Goal: Transaction & Acquisition: Subscribe to service/newsletter

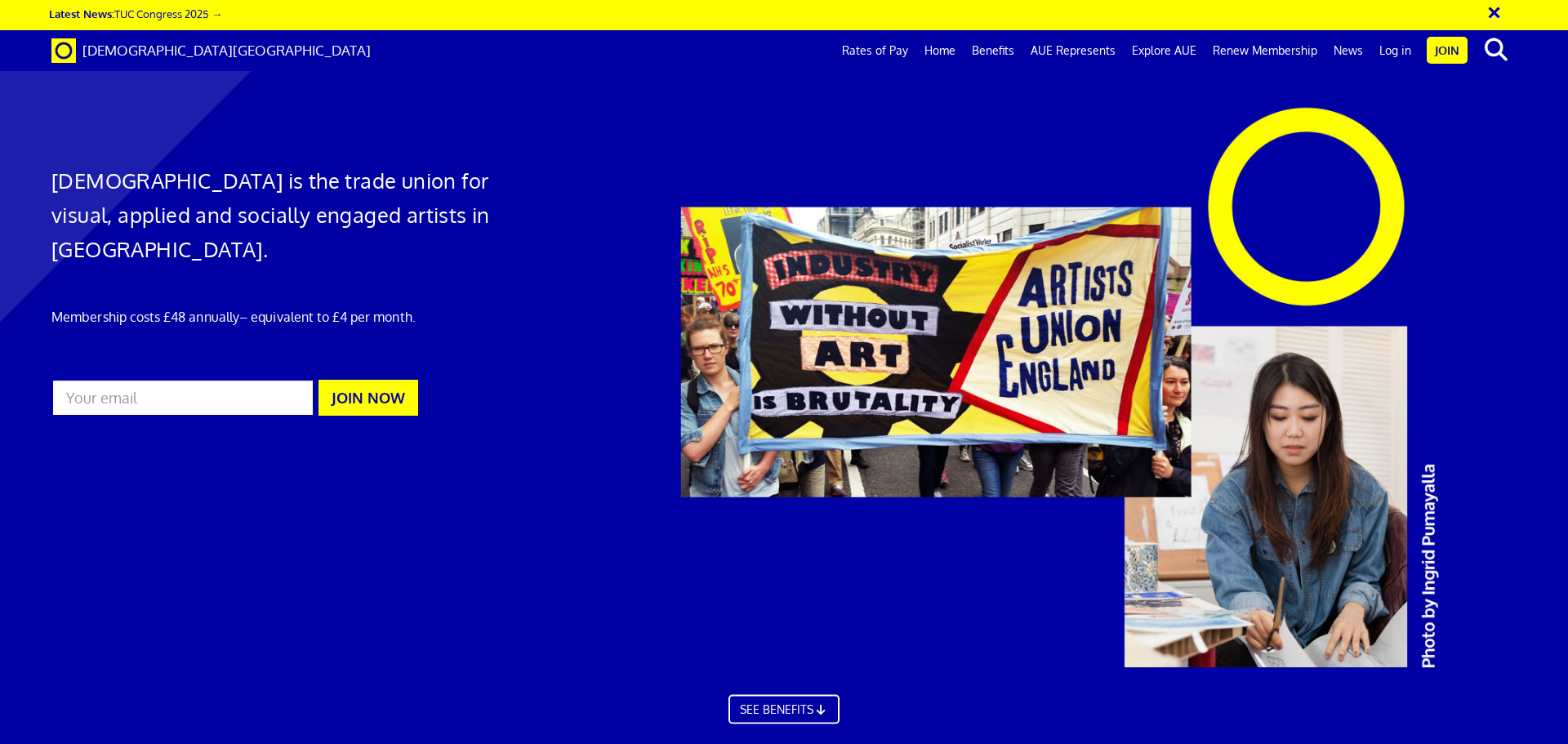
scroll to position [0, 25]
click at [232, 379] on input "email" at bounding box center [182, 398] width 263 height 38
type input "[EMAIL_ADDRESS][PERSON_NAME][PERSON_NAME][DOMAIN_NAME]"
click at [351, 380] on button "JOIN NOW" at bounding box center [368, 398] width 100 height 36
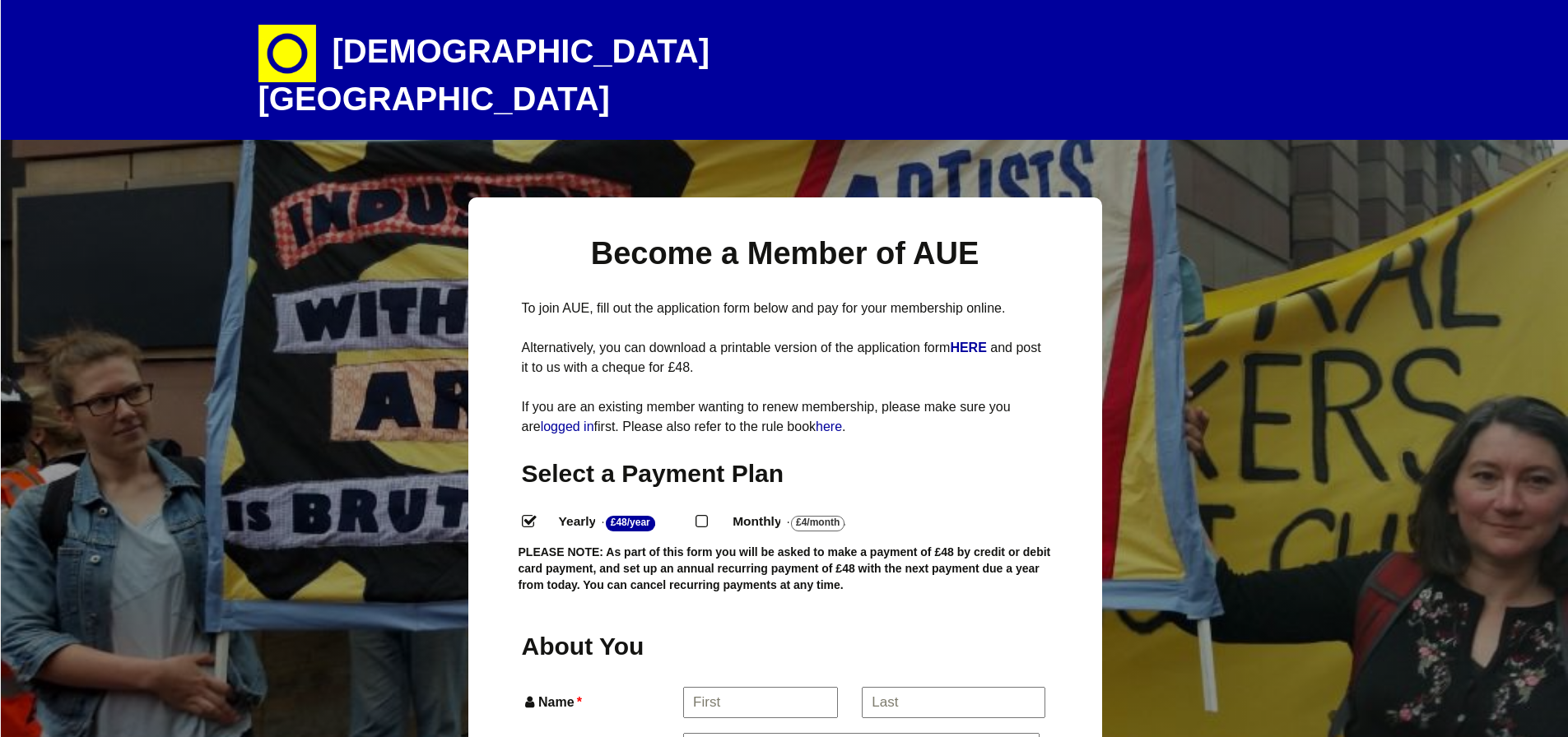
select select
click at [705, 515] on input "Monthly - £4/Month ." at bounding box center [701, 520] width 11 height 11
radio input "true"
click at [388, 46] on h1 "[DEMOGRAPHIC_DATA][GEOGRAPHIC_DATA]" at bounding box center [546, 69] width 576 height 139
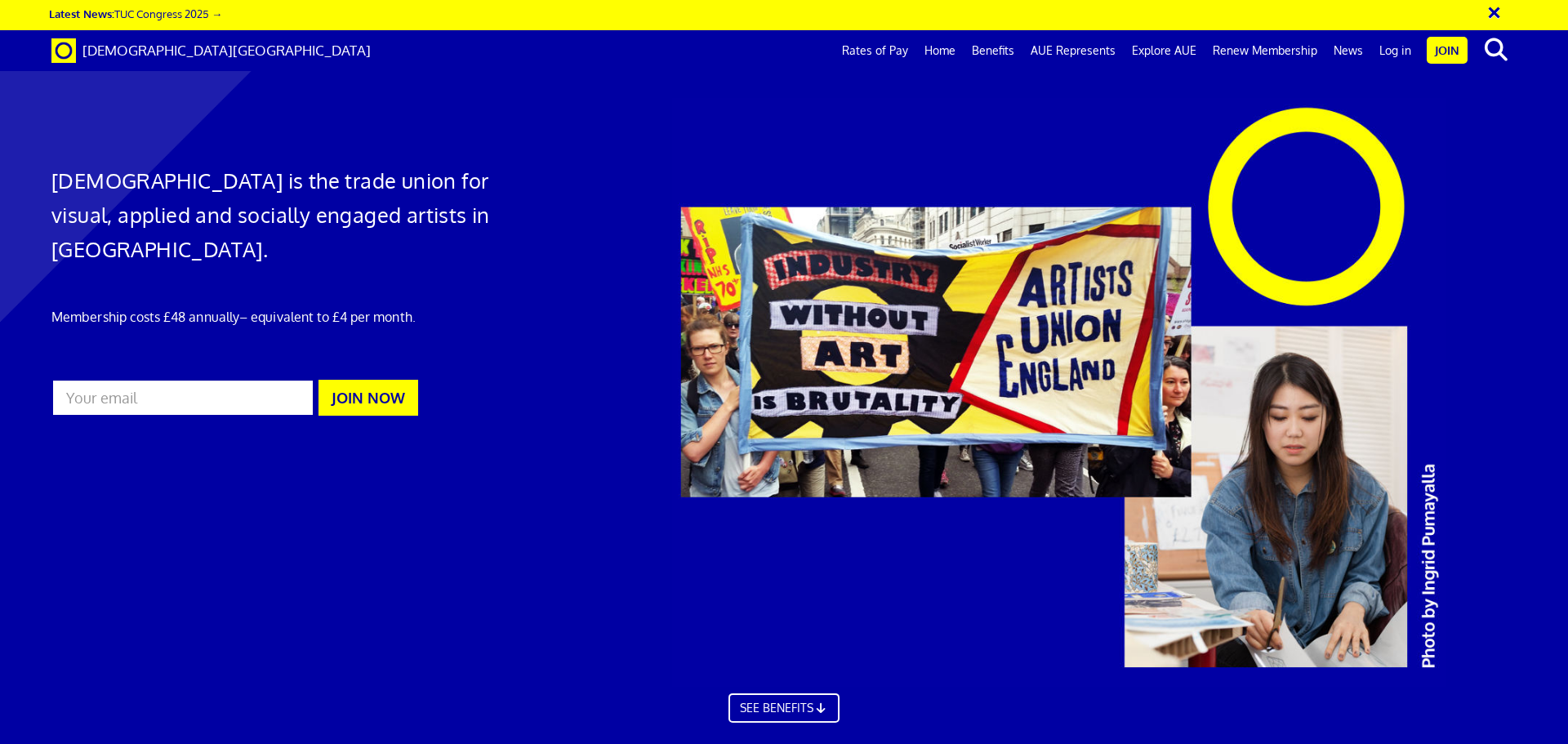
scroll to position [0, 25]
click at [954, 47] on link "Home" at bounding box center [940, 50] width 47 height 41
click at [1054, 46] on link "AUE Represents" at bounding box center [1073, 50] width 102 height 41
click at [1001, 52] on link "Benefits" at bounding box center [993, 50] width 59 height 41
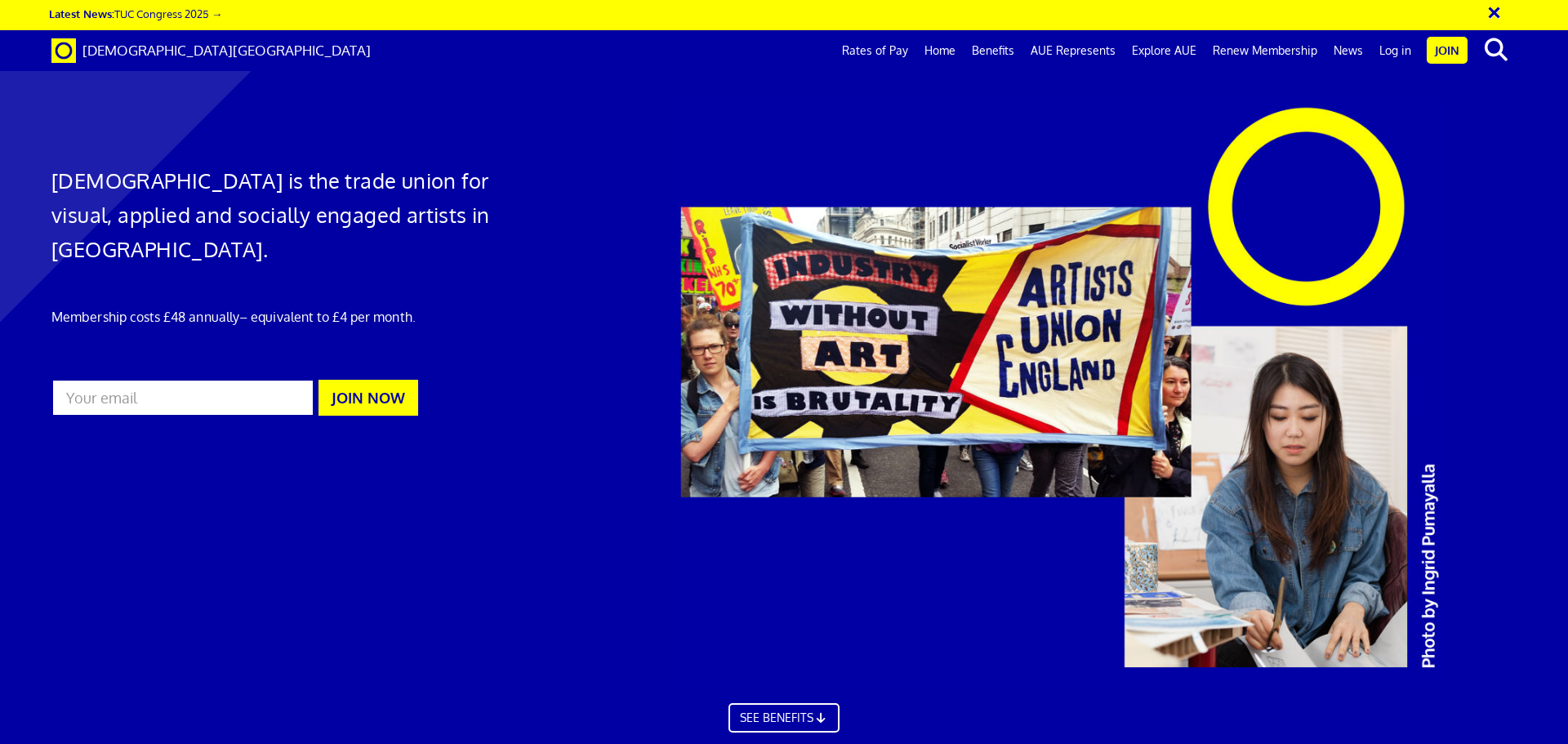
scroll to position [1088, 0]
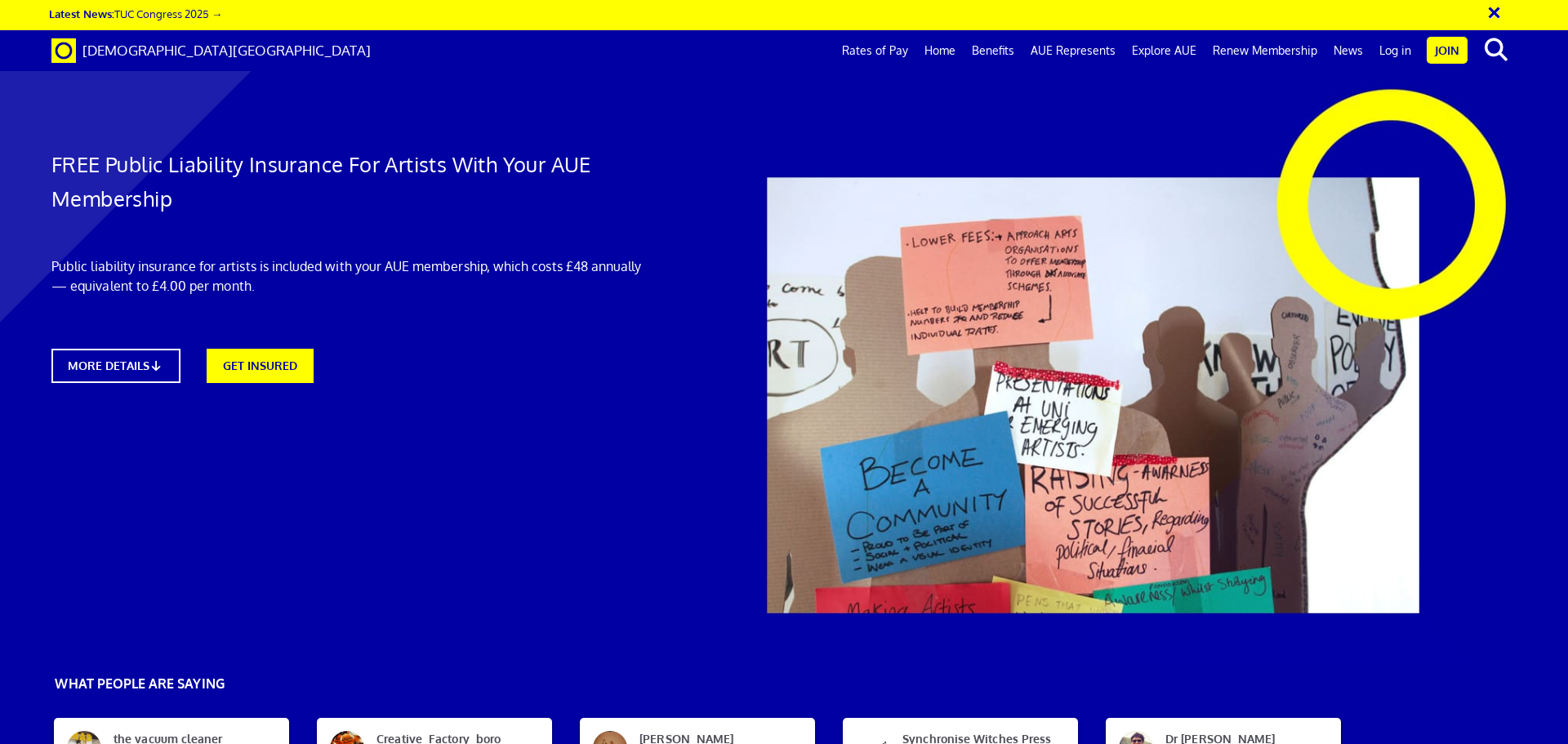
scroll to position [0, 25]
click at [147, 356] on link "MORE DETAILS" at bounding box center [116, 366] width 141 height 38
click at [999, 51] on link "Benefits" at bounding box center [993, 50] width 59 height 41
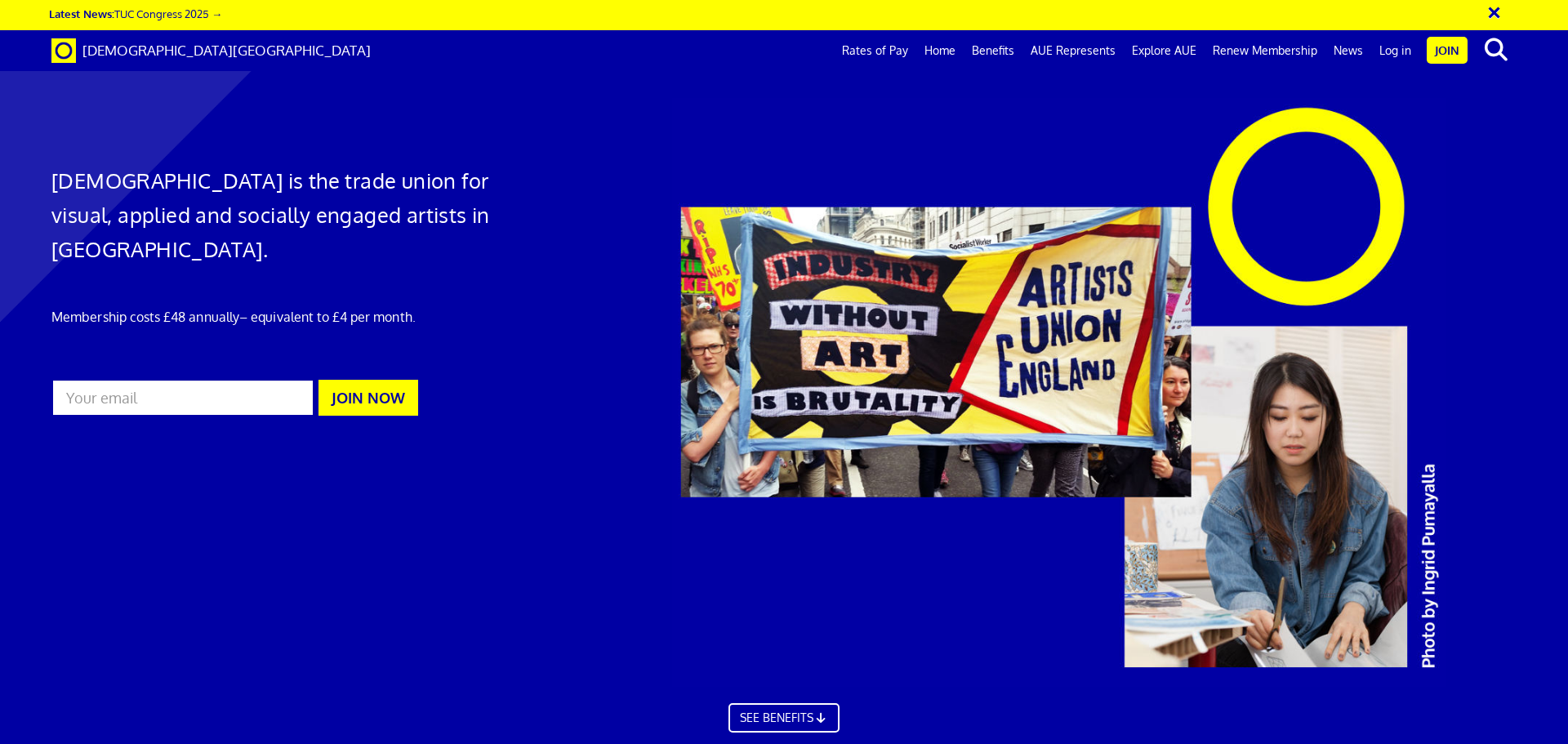
scroll to position [2448, 0]
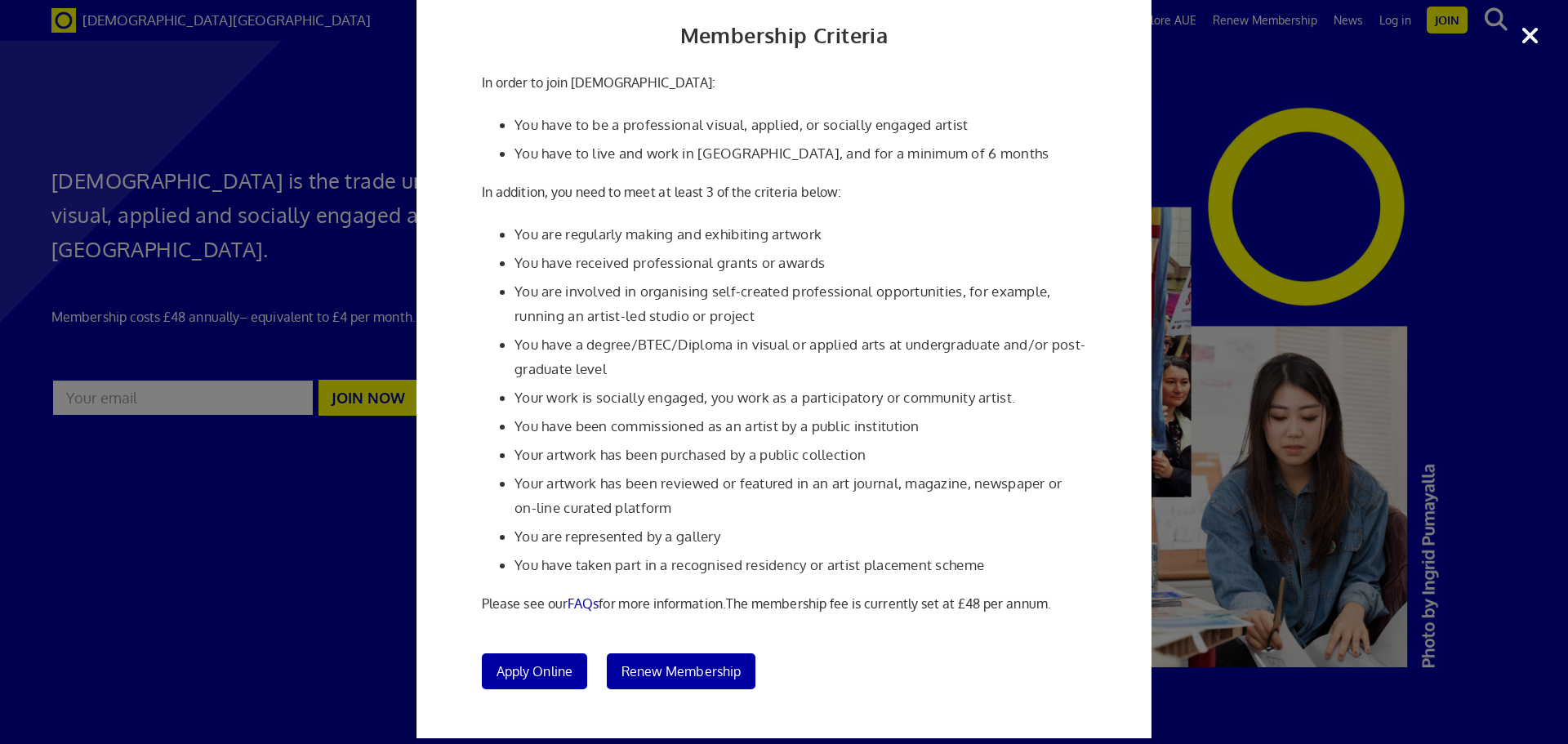
scroll to position [97, 0]
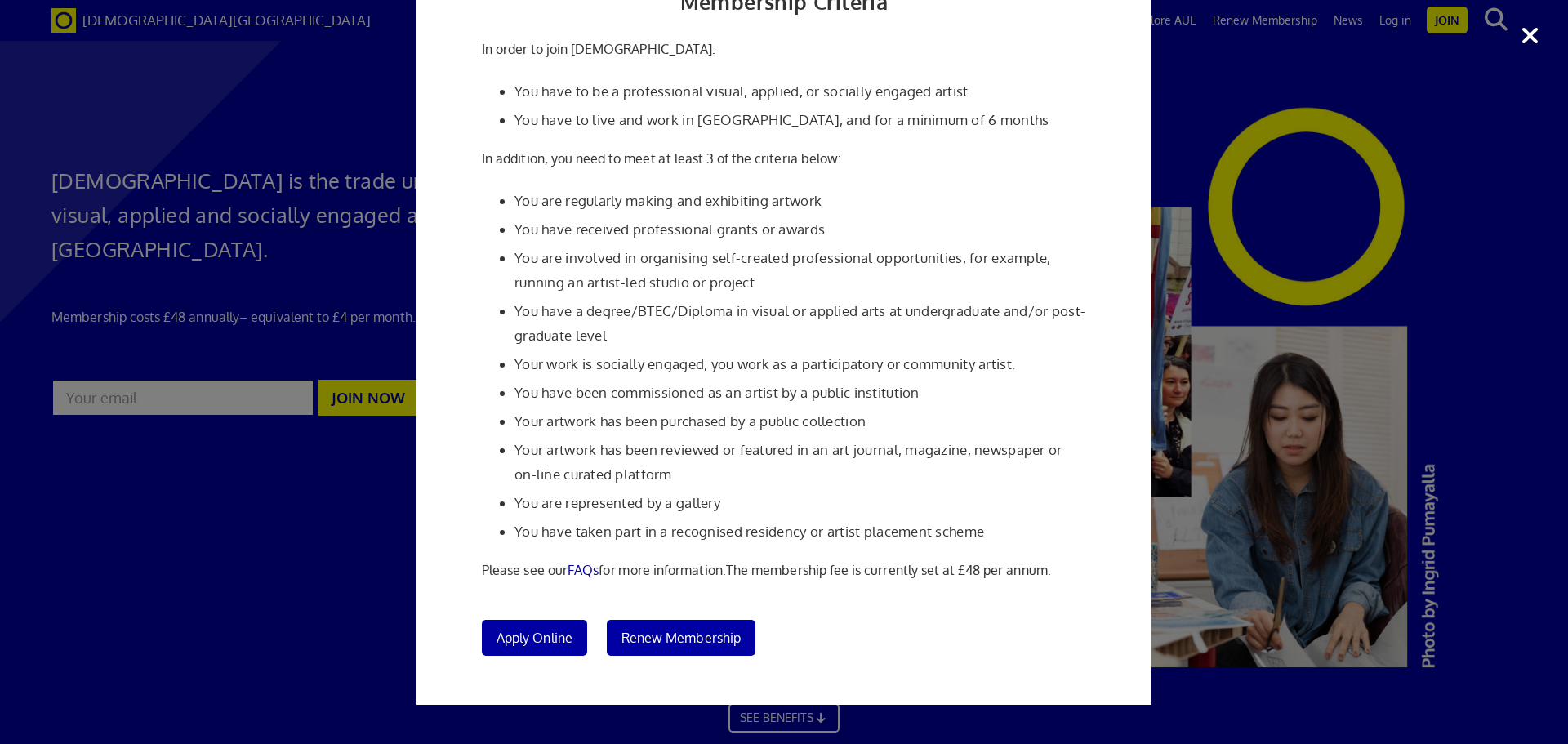
click at [344, 575] on div "Membership Criteria In order to join Artists' Union England: You have to be a p…" at bounding box center [784, 372] width 1568 height 744
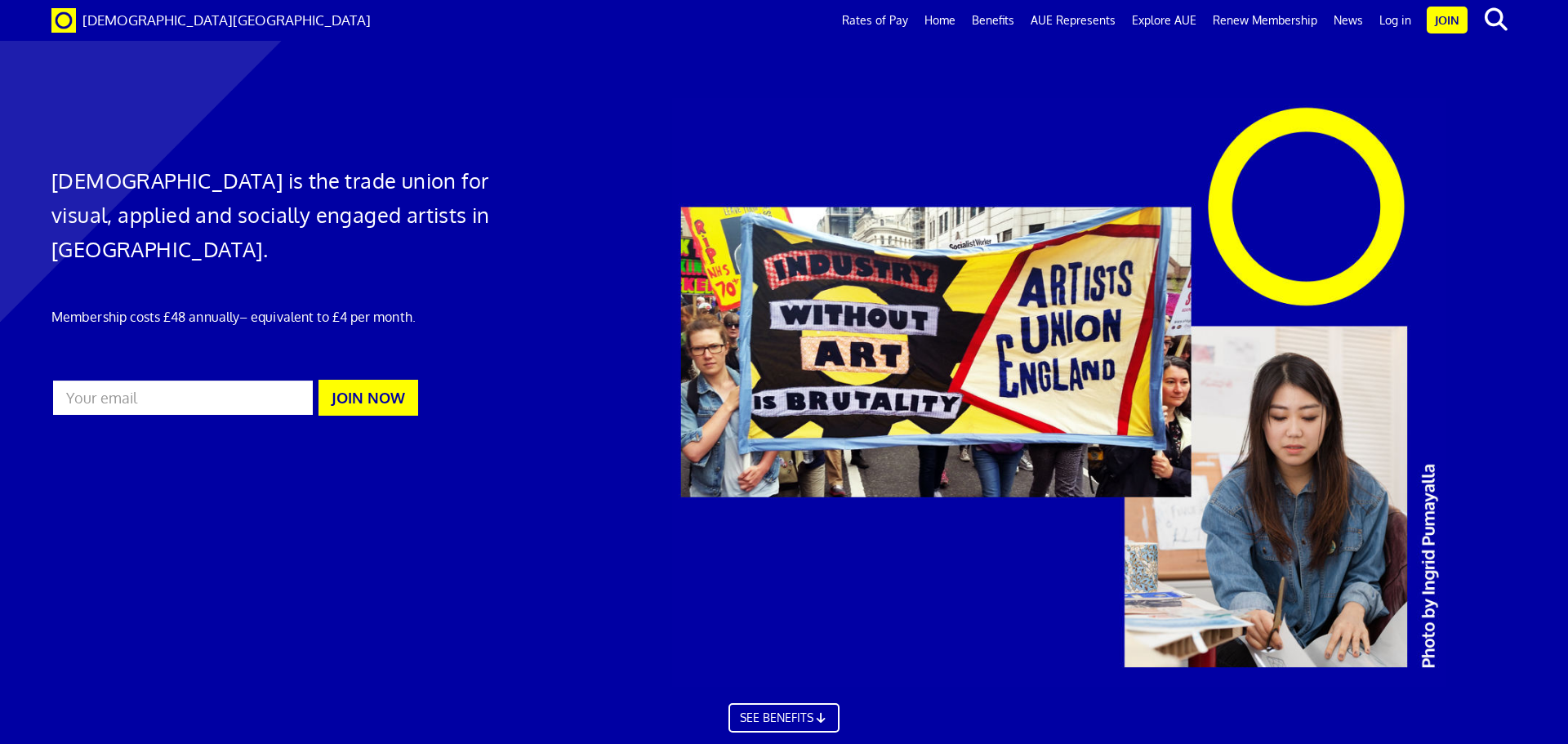
scroll to position [2721, 0]
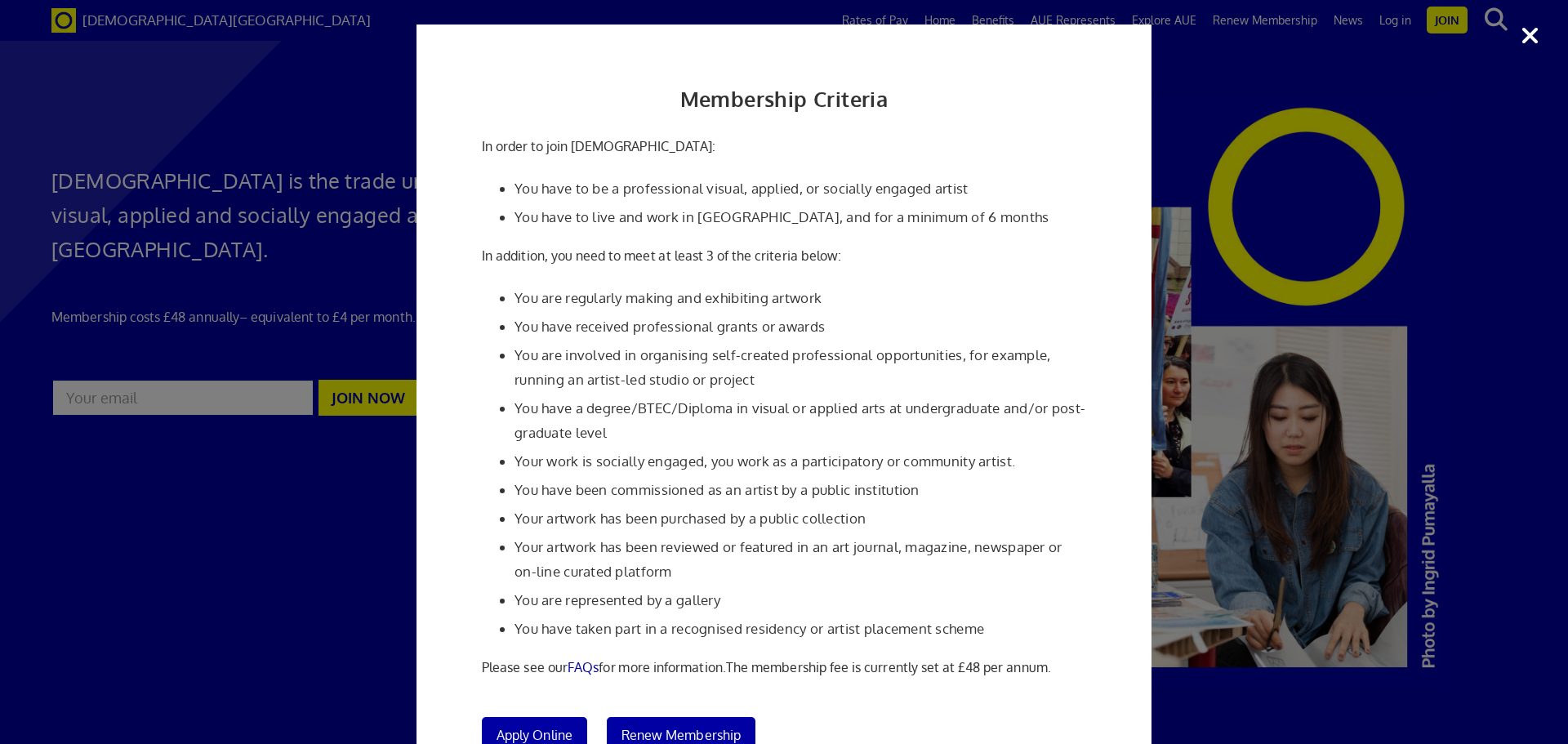
scroll to position [97, 0]
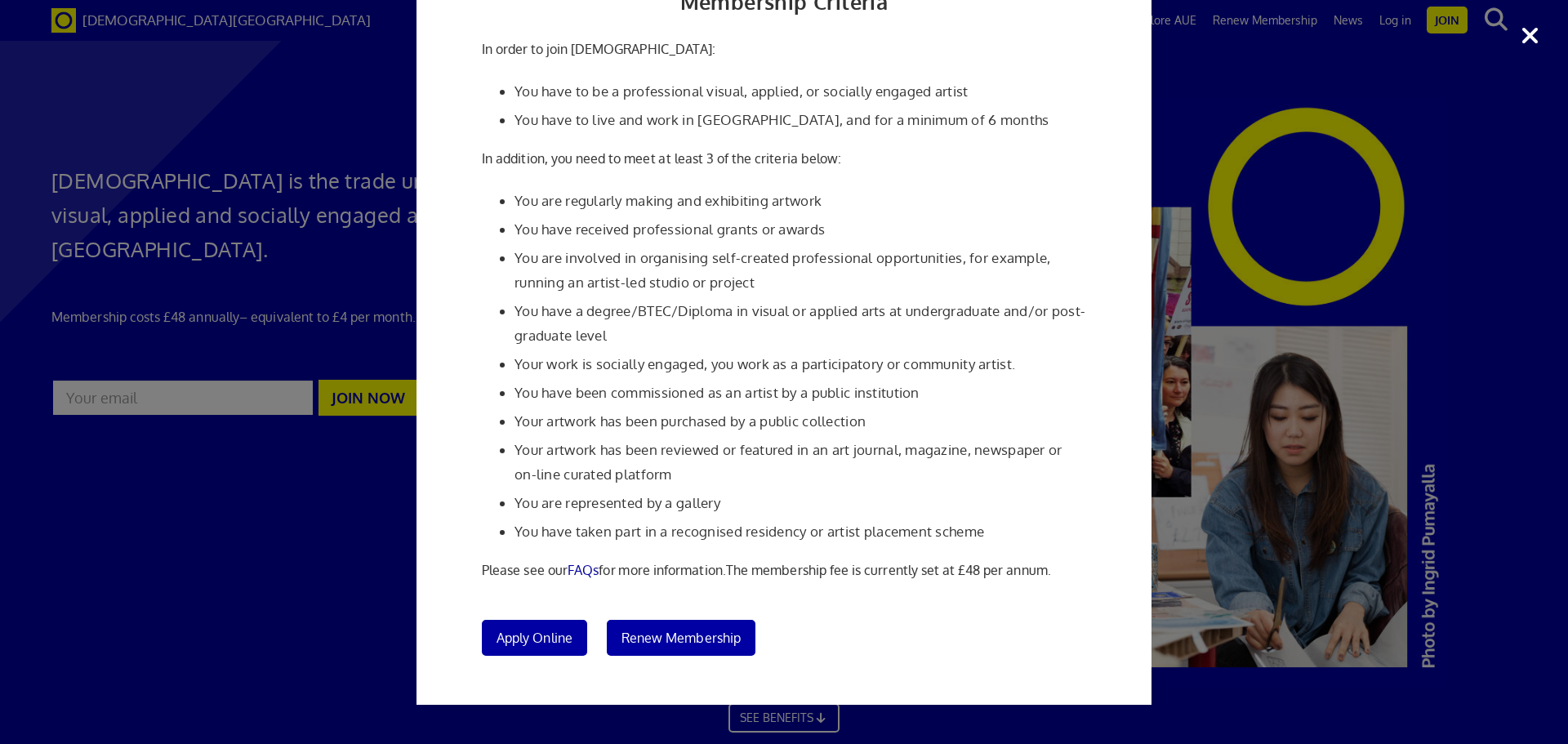
click at [1225, 600] on div "Membership Criteria In order to join Artists' Union England: You have to be a p…" at bounding box center [784, 372] width 1568 height 744
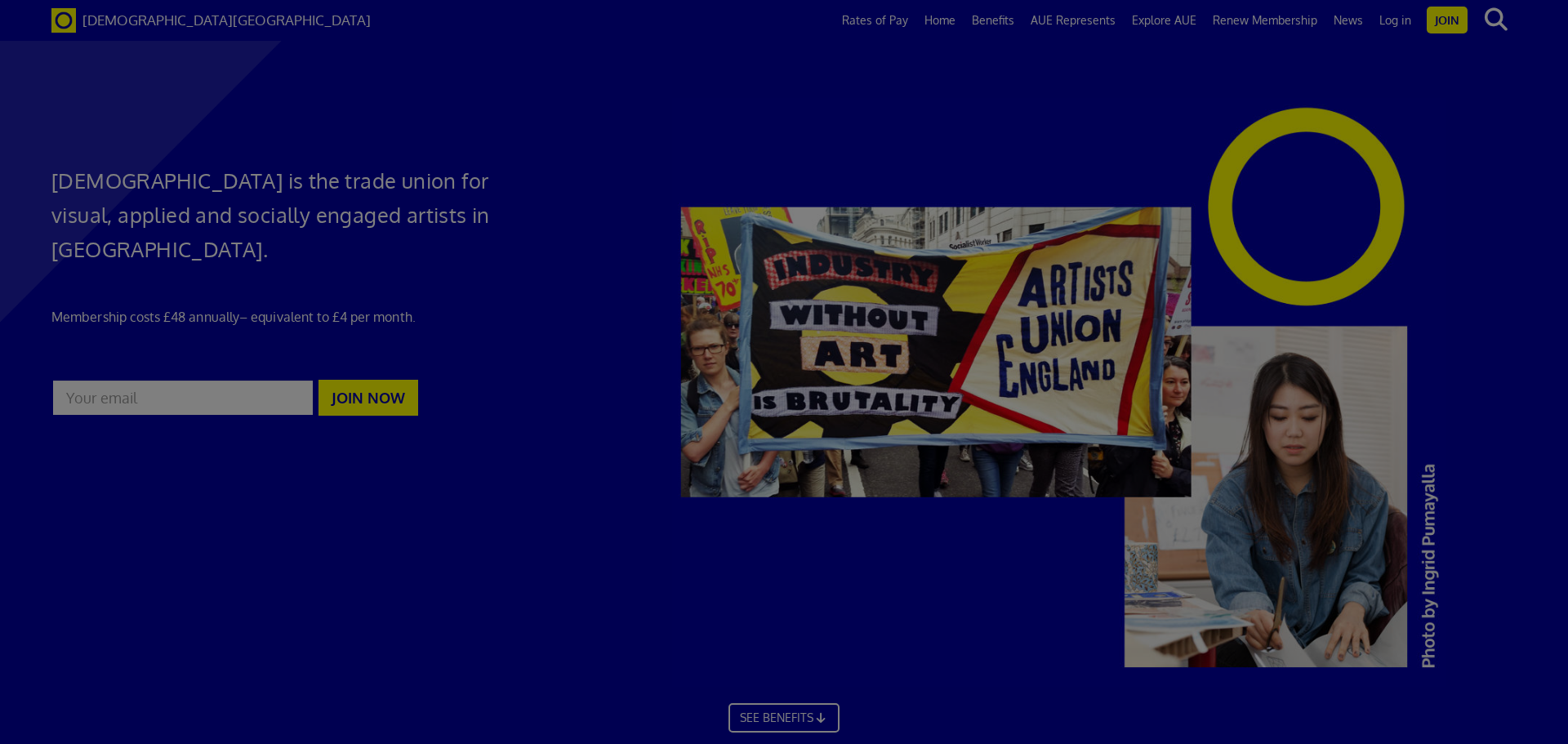
scroll to position [0, 0]
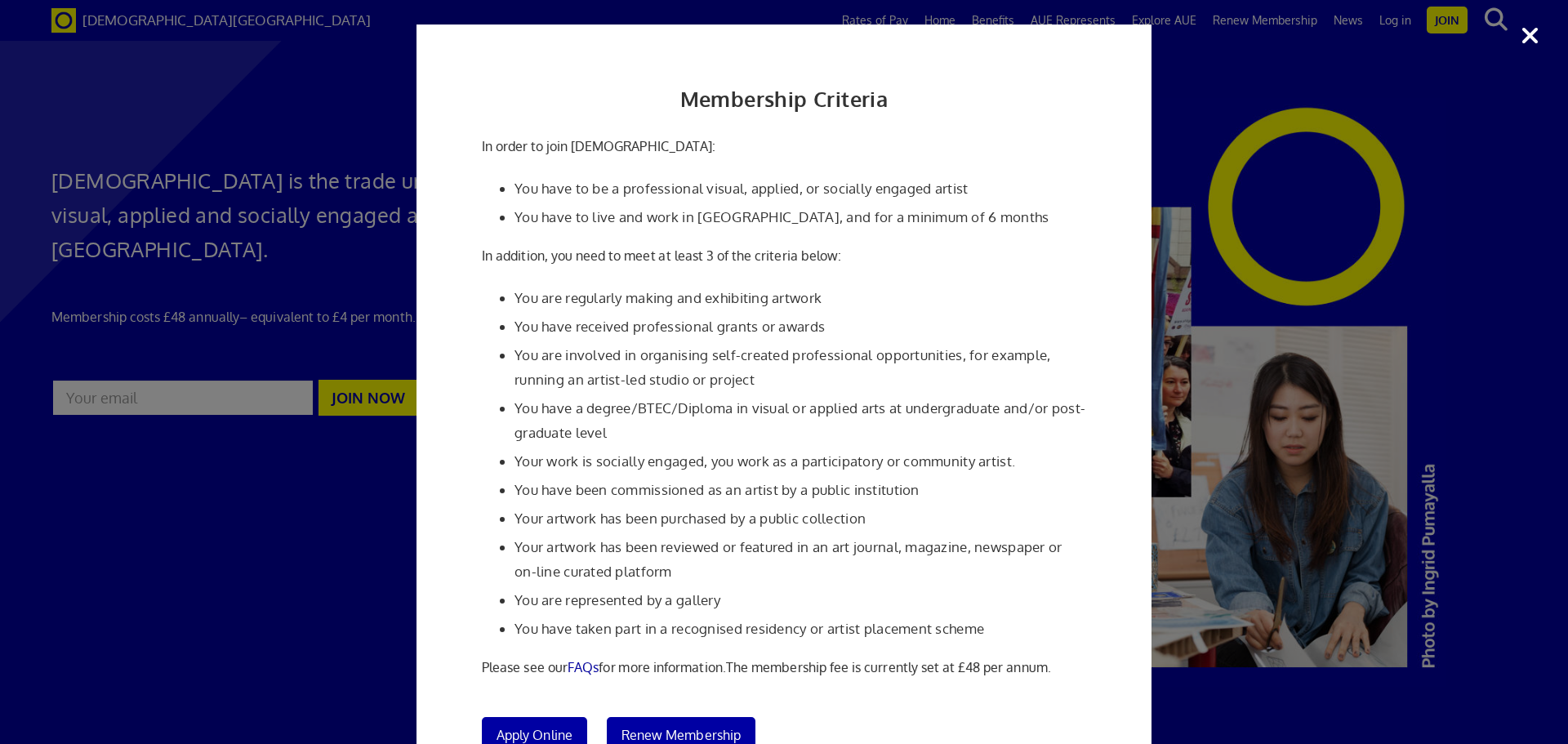
click at [1104, 552] on div "Membership Criteria In order to join Artists' Union England: You have to be a p…" at bounding box center [784, 413] width 735 height 778
click at [1194, 565] on div "Membership Criteria In order to join Artists' Union England: You have to be a p…" at bounding box center [784, 372] width 1568 height 744
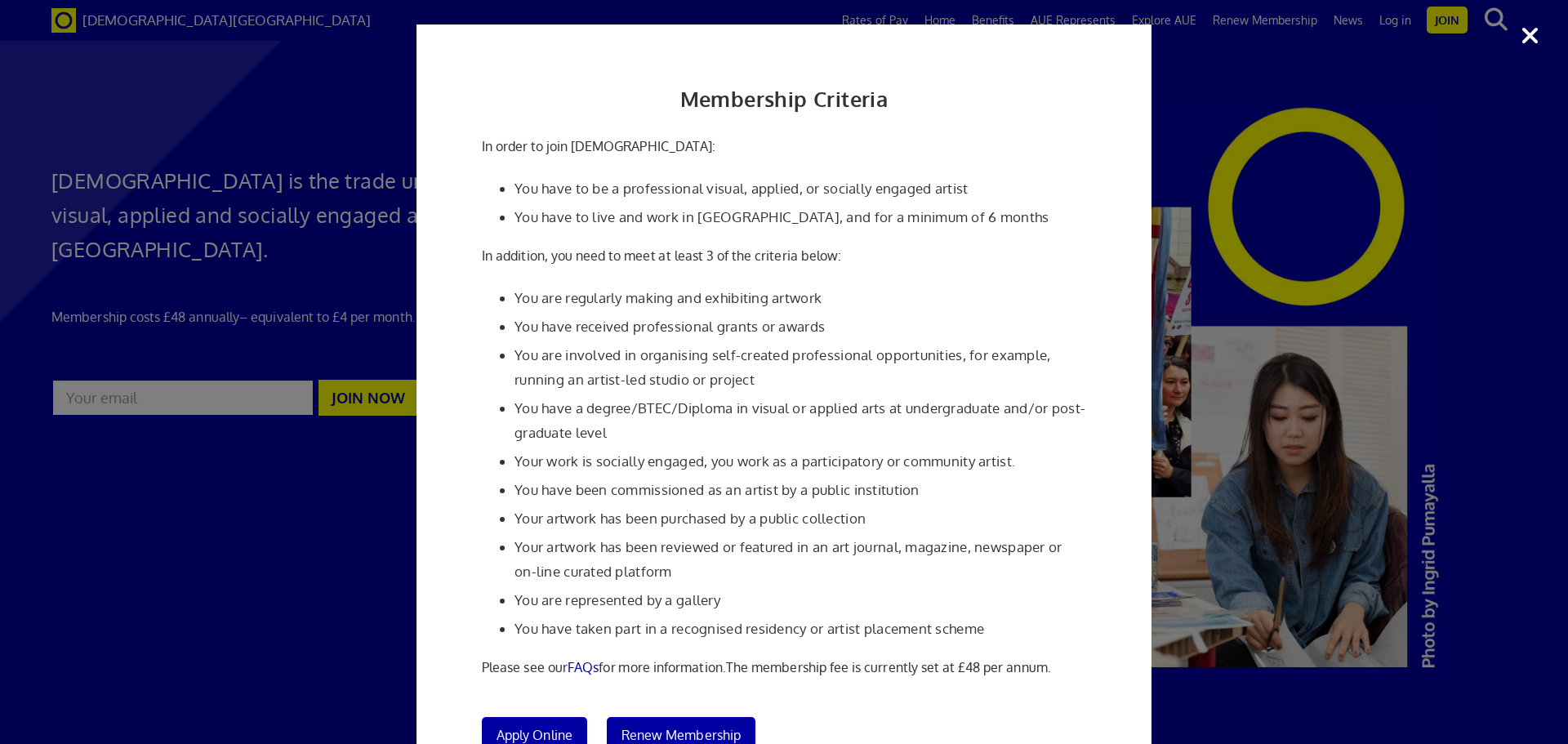
click at [1144, 509] on div "Membership Criteria In order to join Artists' Union England: You have to be a p…" at bounding box center [784, 413] width 735 height 778
click at [1164, 569] on div "Membership Criteria In order to join Artists' Union England: You have to be a p…" at bounding box center [784, 372] width 1568 height 744
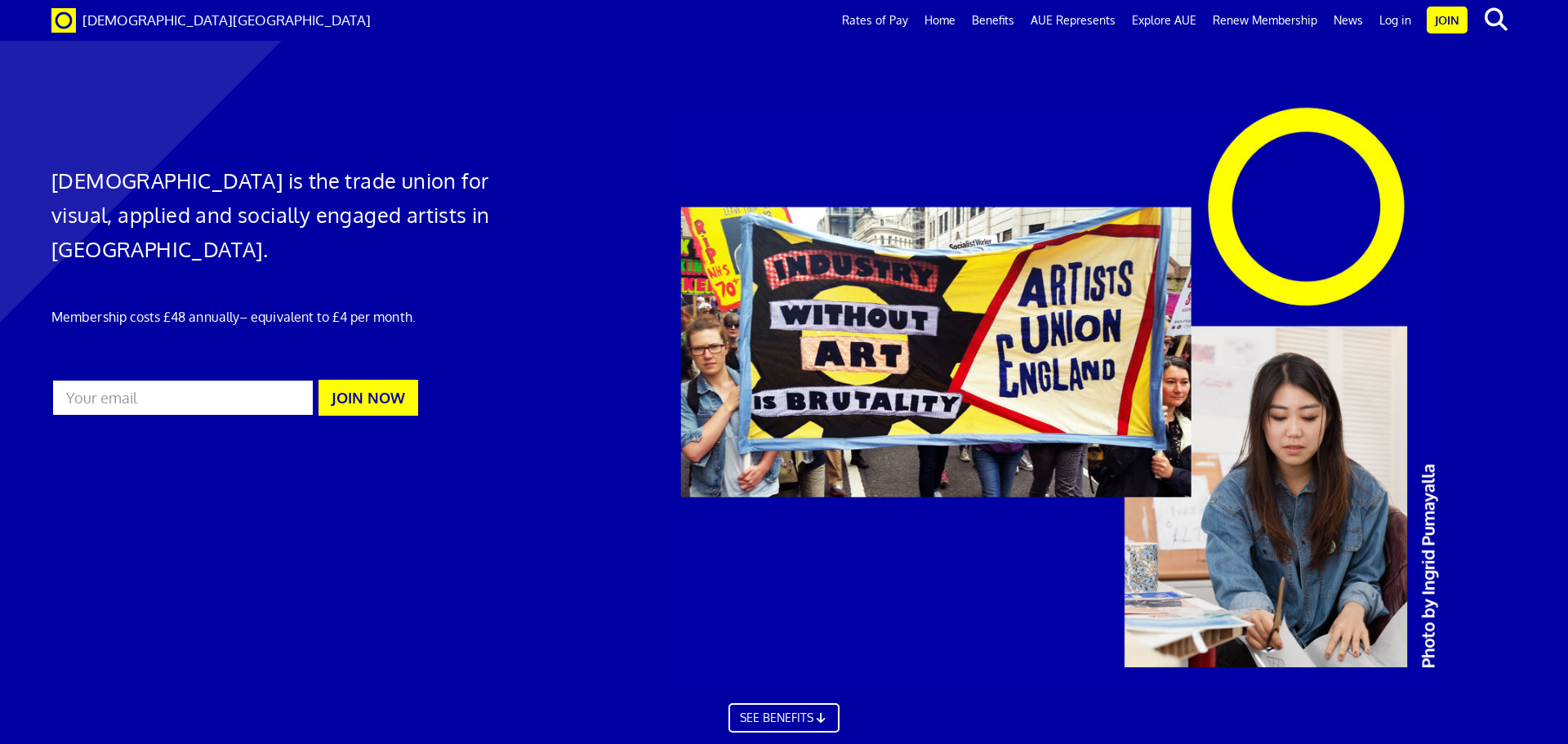
scroll to position [815, 0]
click at [1439, 16] on link "Join" at bounding box center [1447, 20] width 41 height 27
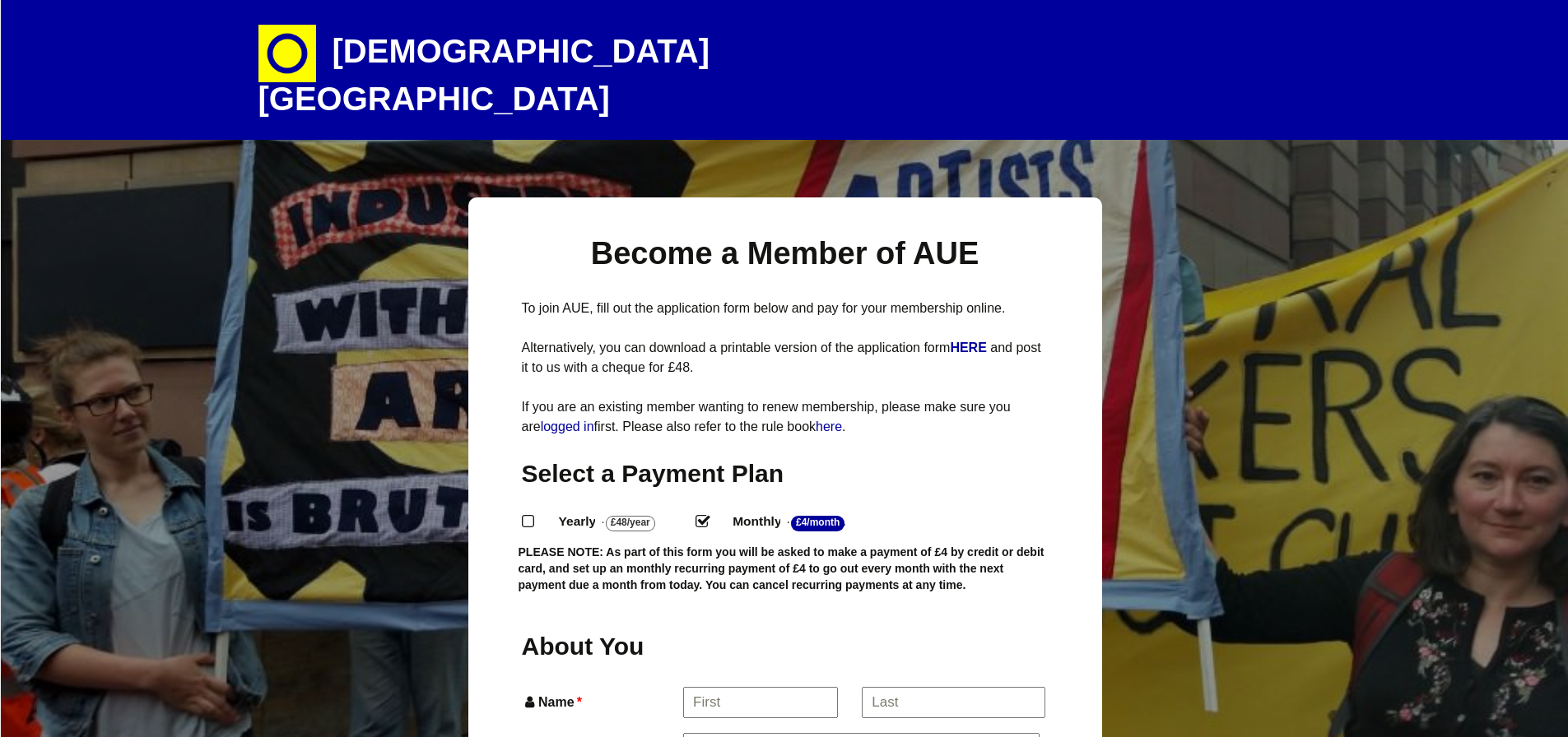
select select
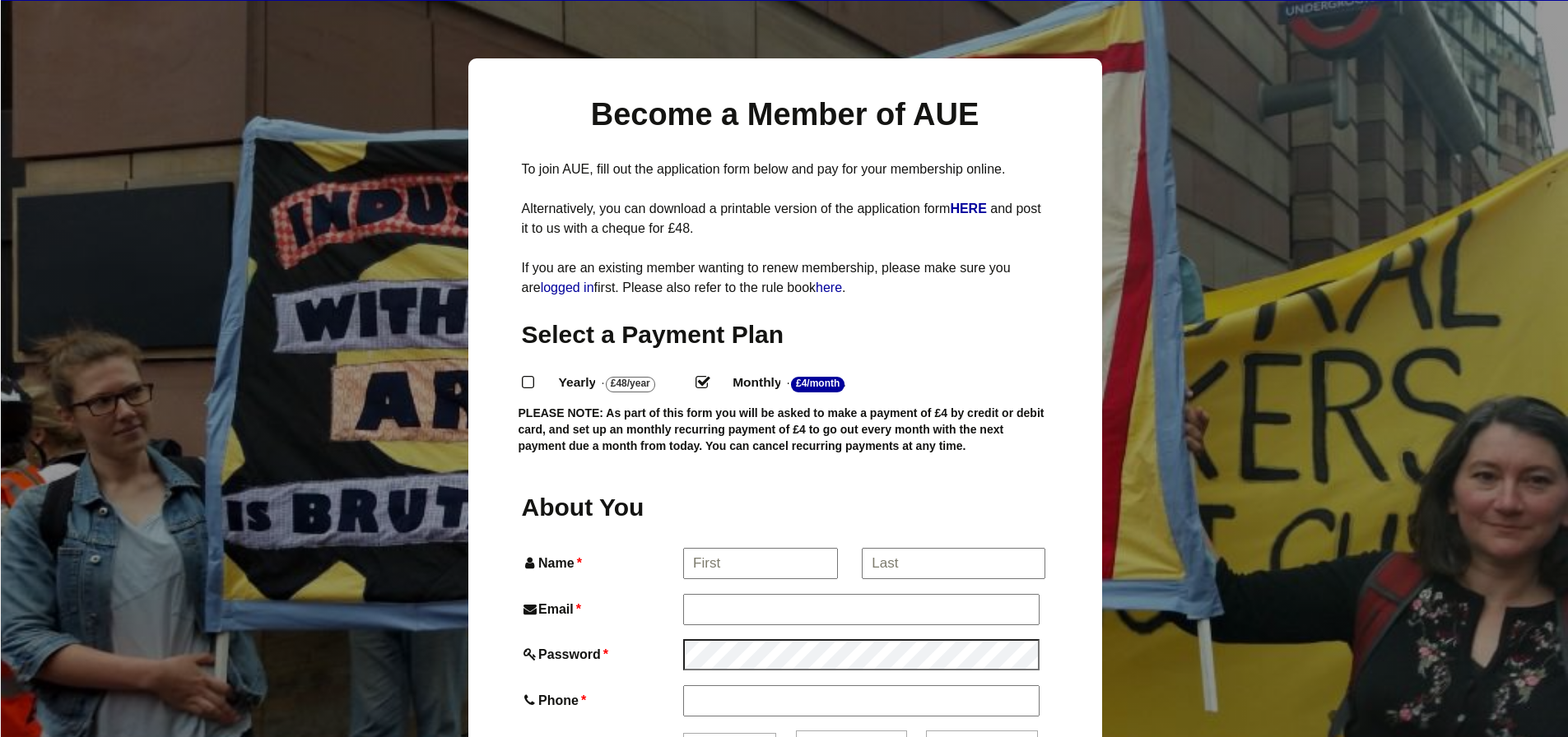
scroll to position [274, 0]
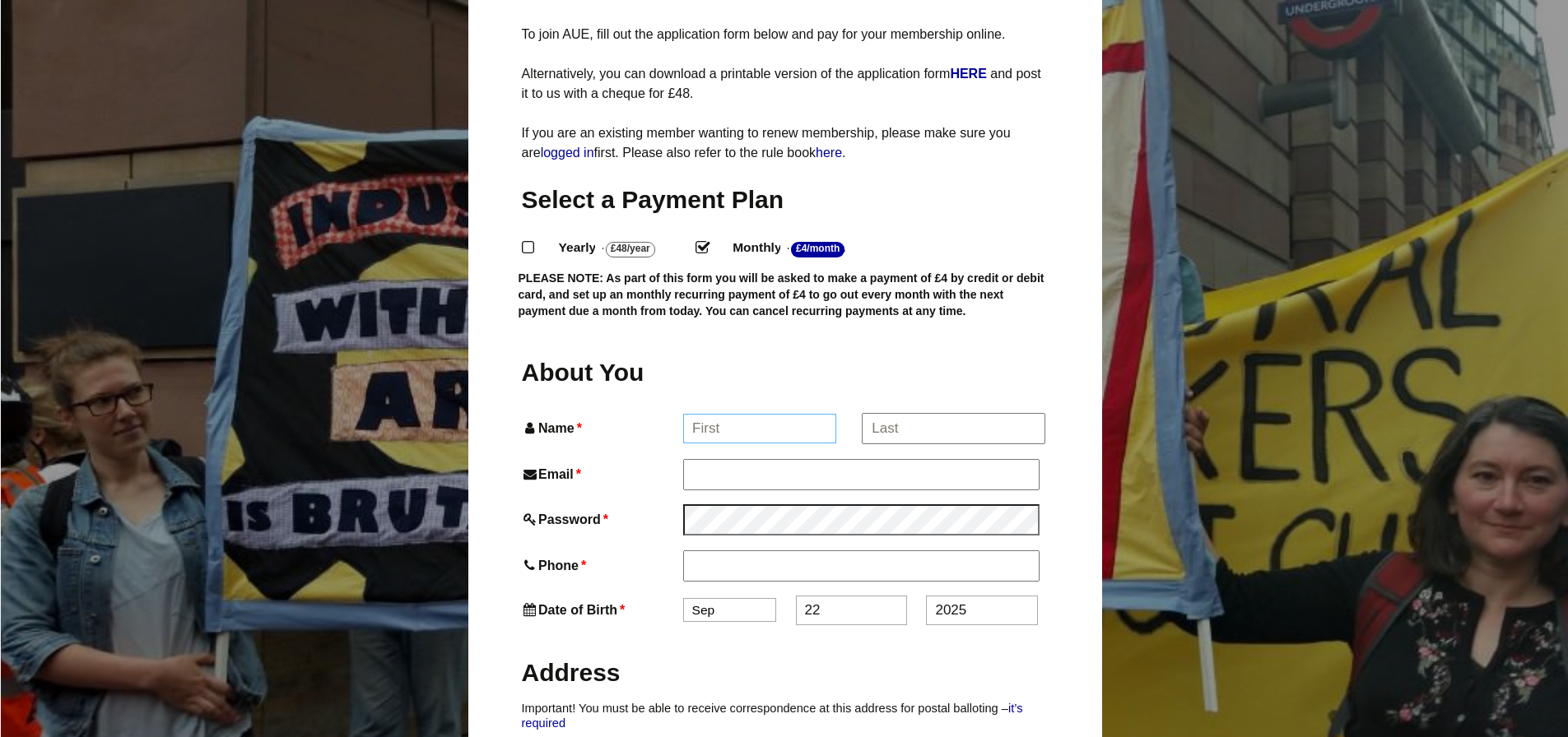
click at [765, 414] on input "Name *" at bounding box center [759, 429] width 153 height 30
type input "Sarah"
click at [896, 414] on input "*" at bounding box center [952, 429] width 182 height 30
type input "Harper"
click at [858, 459] on input "Email *" at bounding box center [861, 473] width 356 height 30
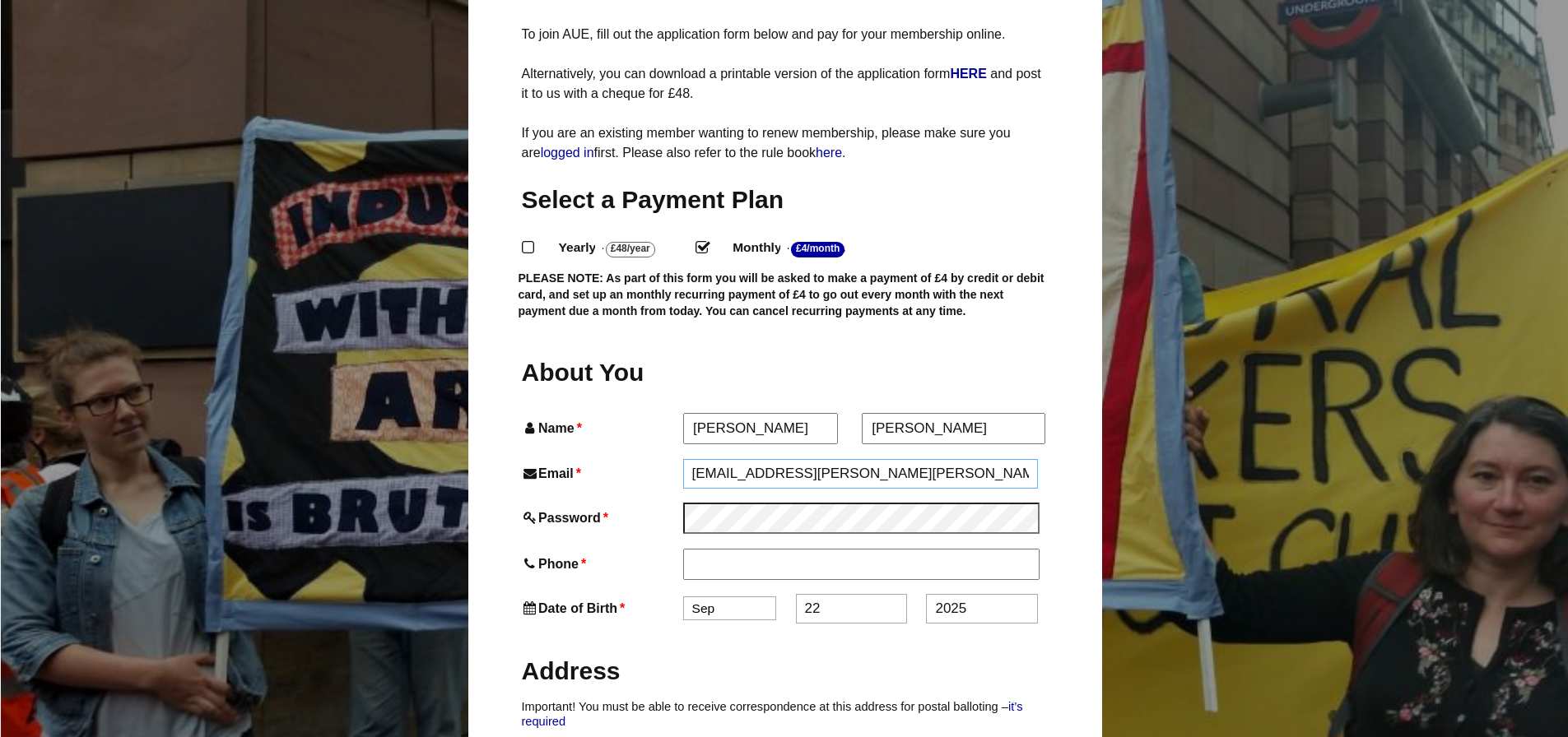
type input "s.anna.harper@gmail.com"
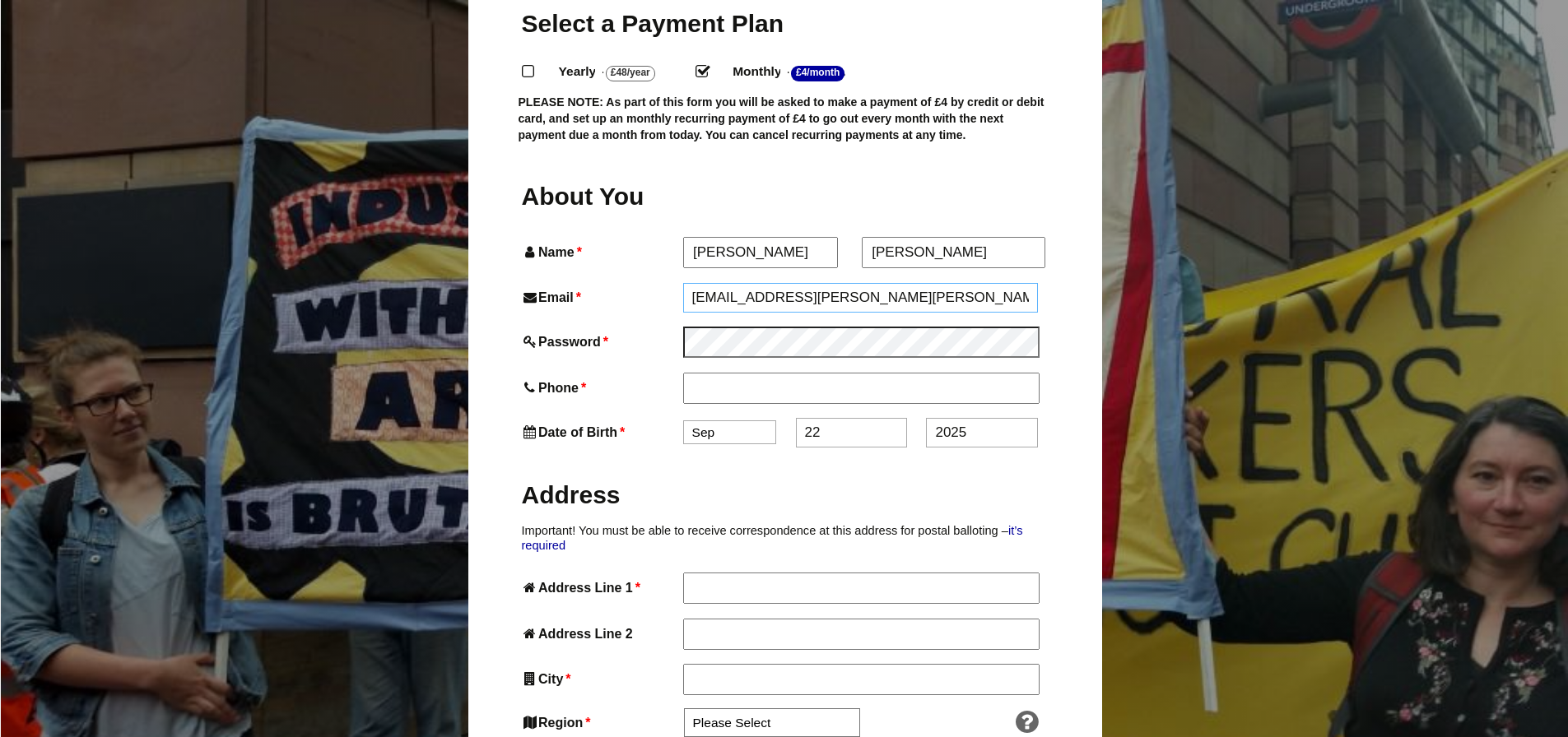
scroll to position [412, 0]
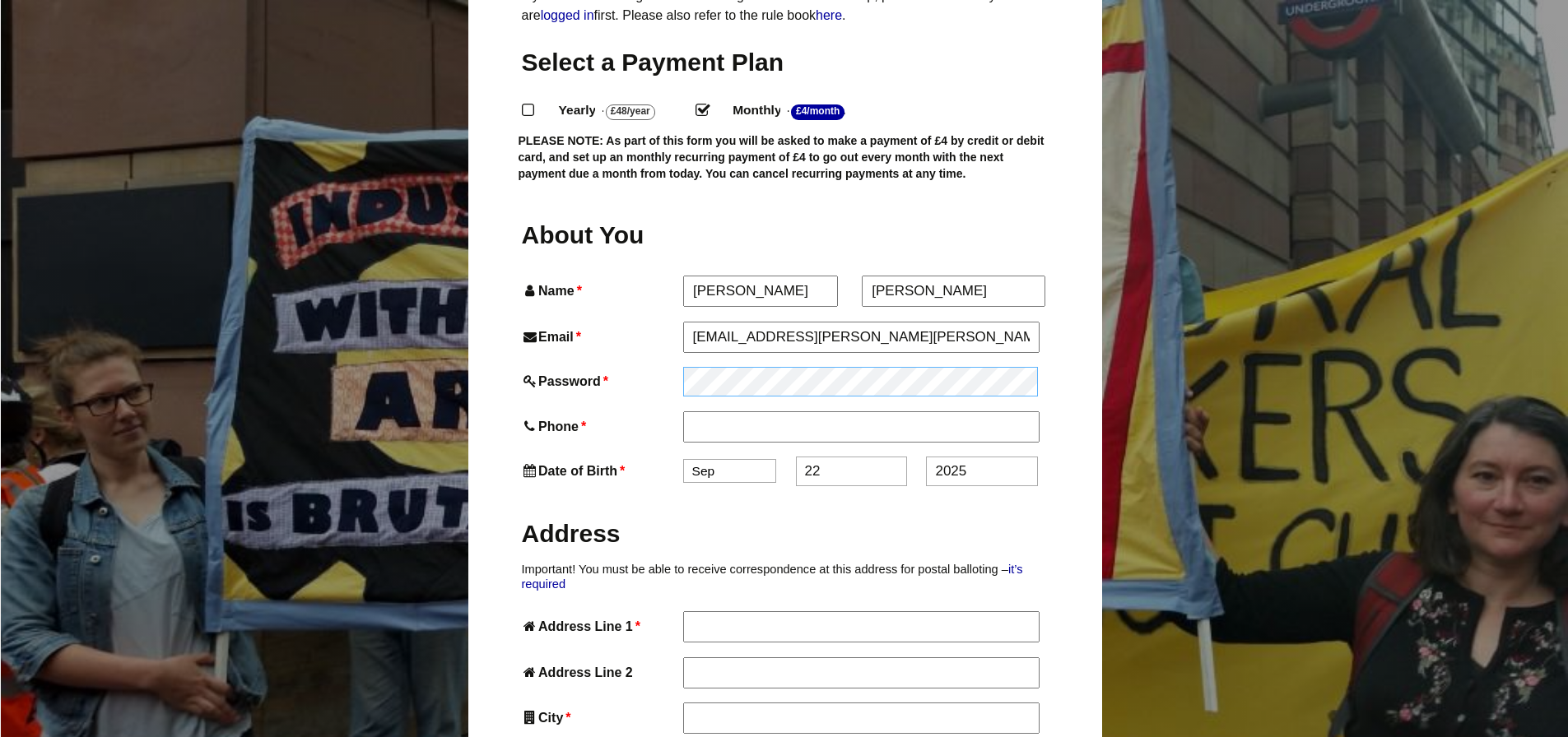
click at [673, 367] on div "Password *" at bounding box center [785, 381] width 527 height 30
click at [732, 412] on input "Phone *" at bounding box center [861, 426] width 356 height 30
type input "07501027810"
click at [720, 461] on select "Jan Feb Mar Apr May Jun Jul Aug Sep Oct Nov Dec" at bounding box center [730, 472] width 93 height 24
select select "12"
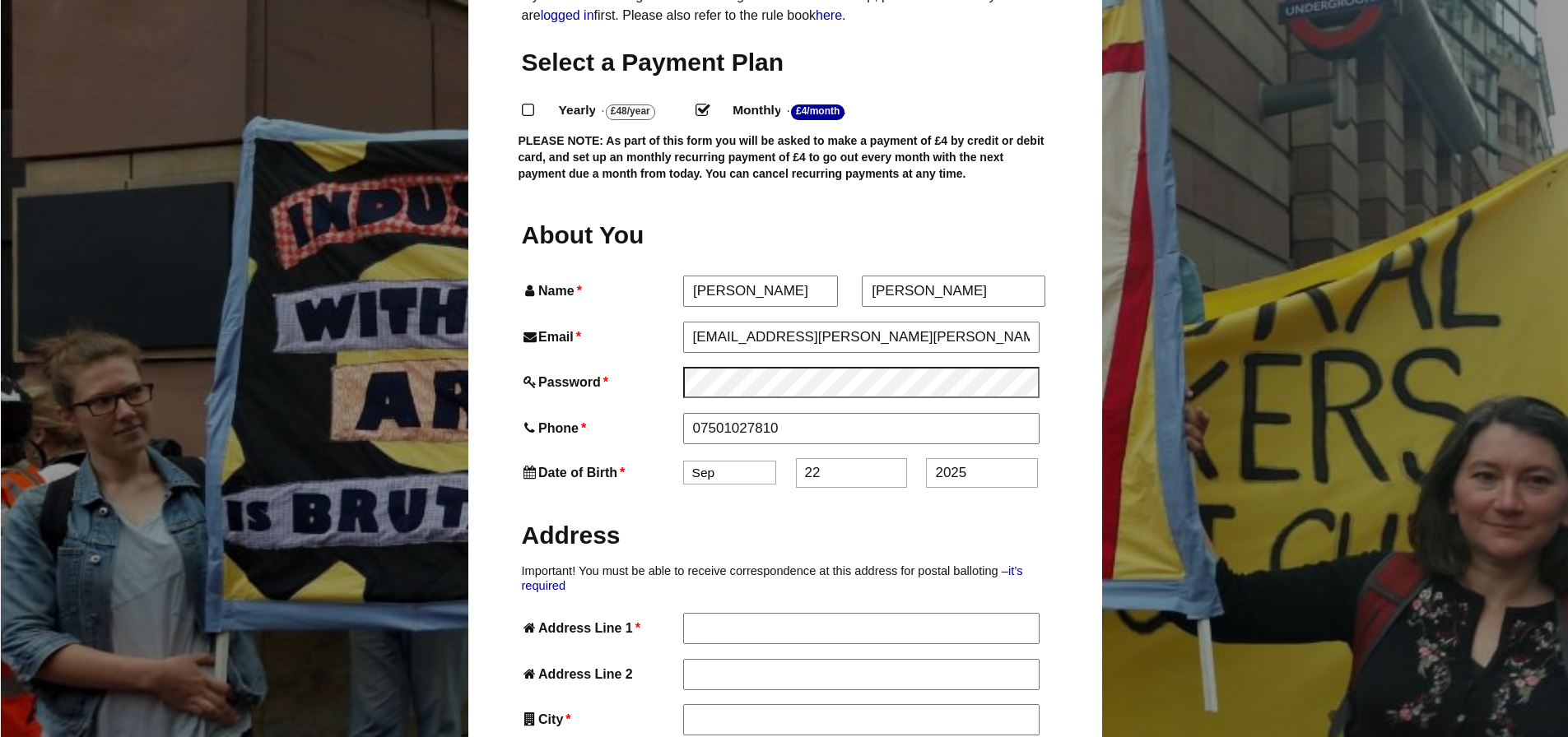
click at [683, 461] on select "Jan Feb Mar Apr May Jun Jul Aug Sep Oct Nov Dec" at bounding box center [730, 472] width 93 height 24
click at [836, 458] on input "22" at bounding box center [851, 472] width 111 height 30
type input "25"
click at [979, 458] on input "2025" at bounding box center [981, 472] width 111 height 30
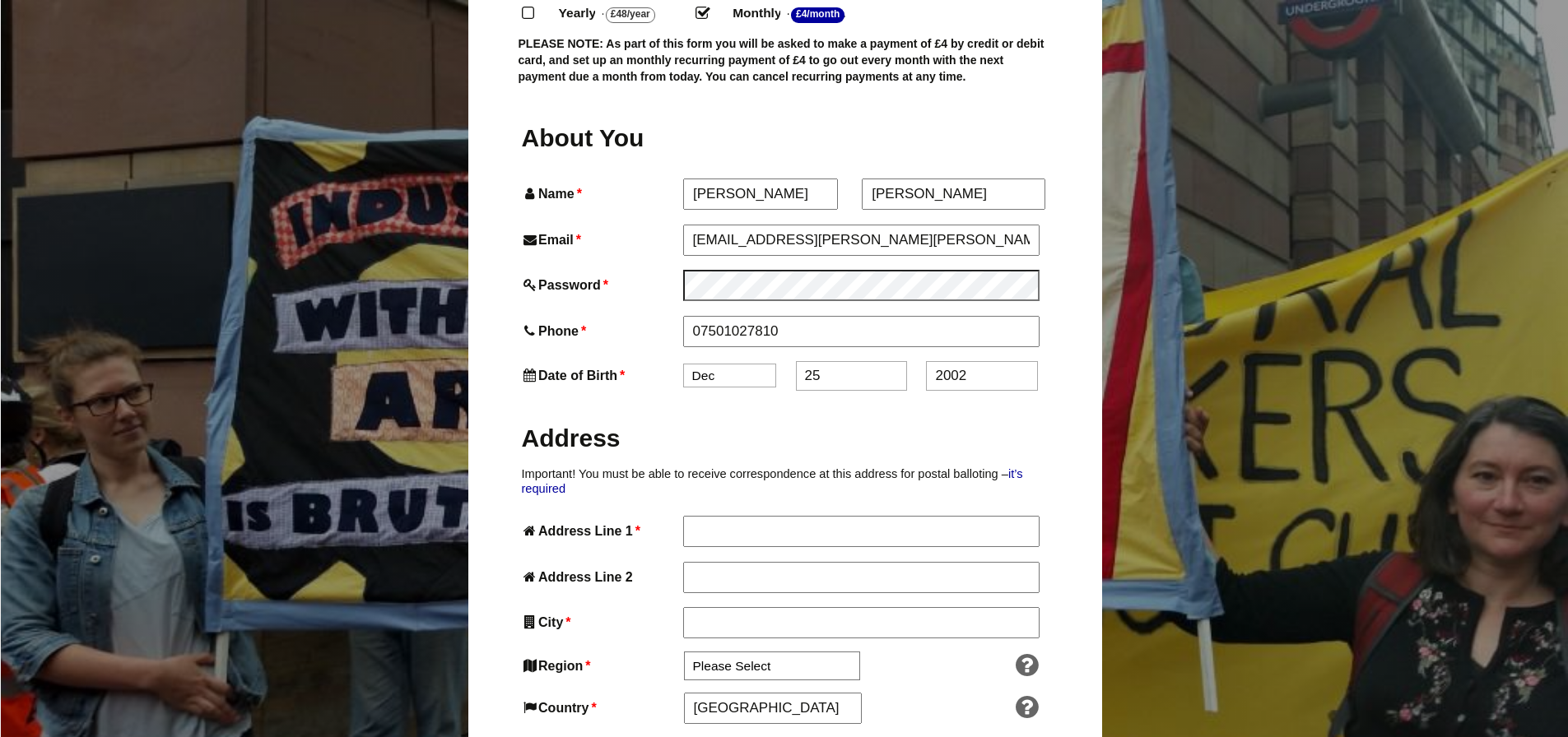
scroll to position [549, 0]
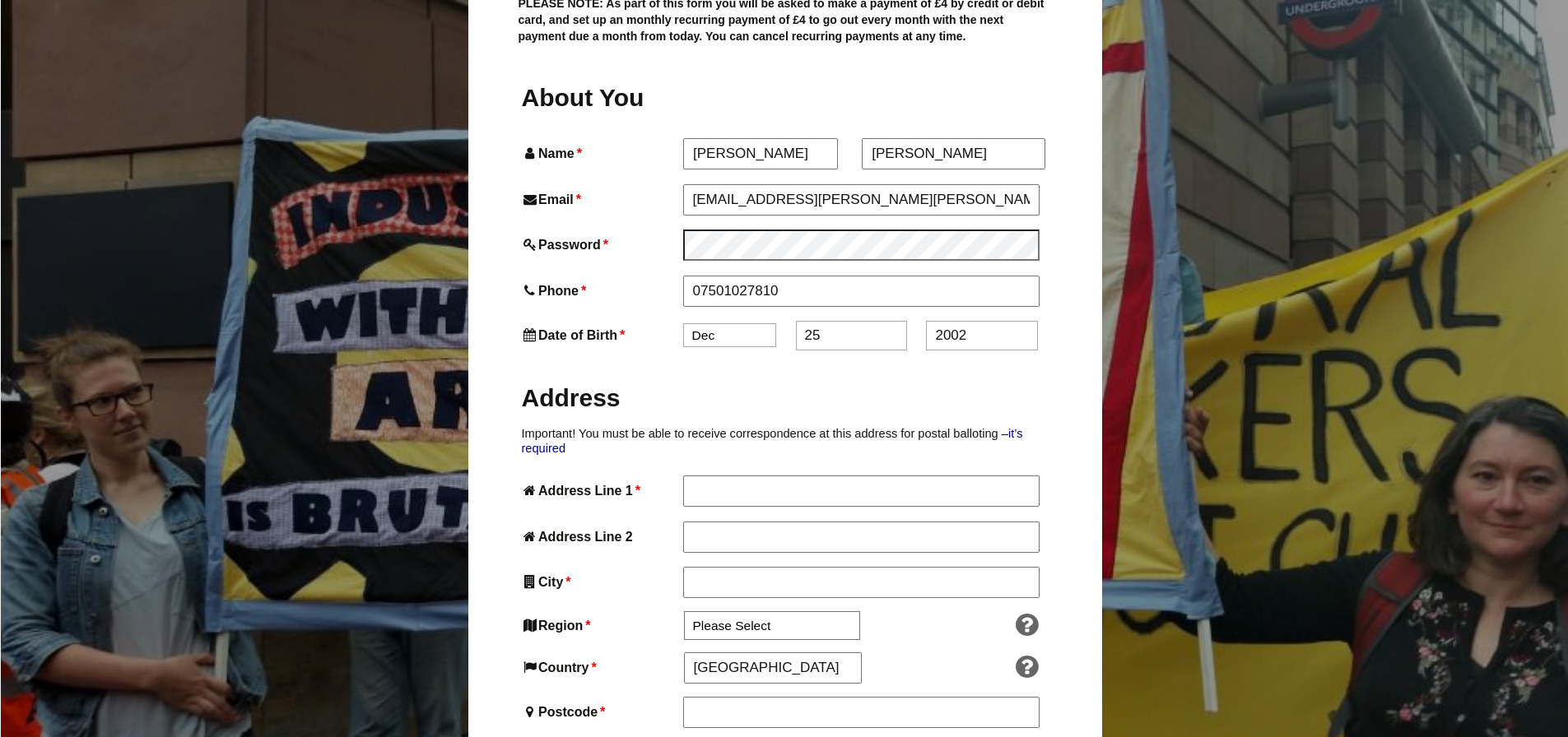
type input "2002"
click at [770, 476] on input "Address Line 1 *" at bounding box center [861, 490] width 356 height 30
type input "74a Bishopsworth Road"
type input "Bristol"
type input "BS13 7JP"
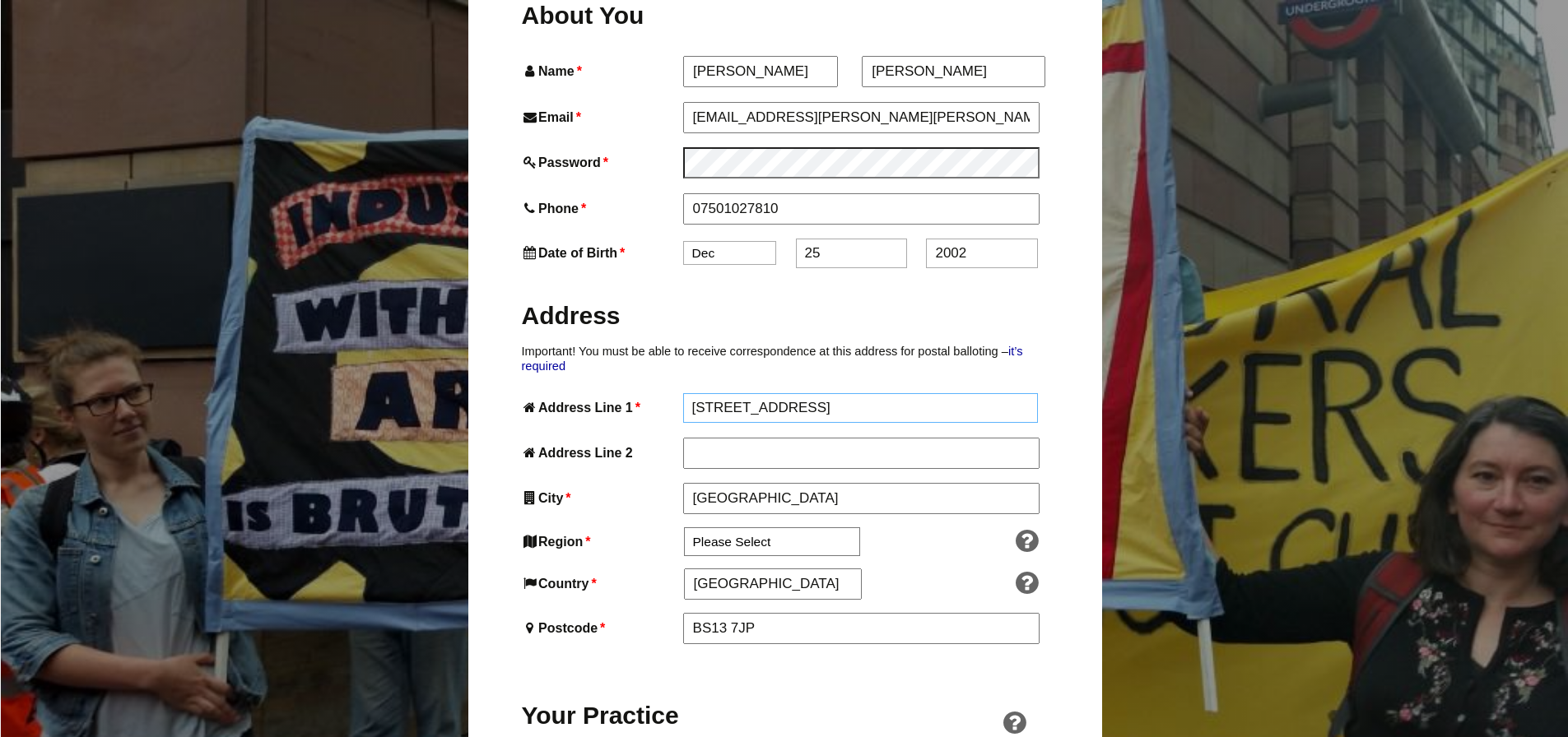
scroll to position [685, 0]
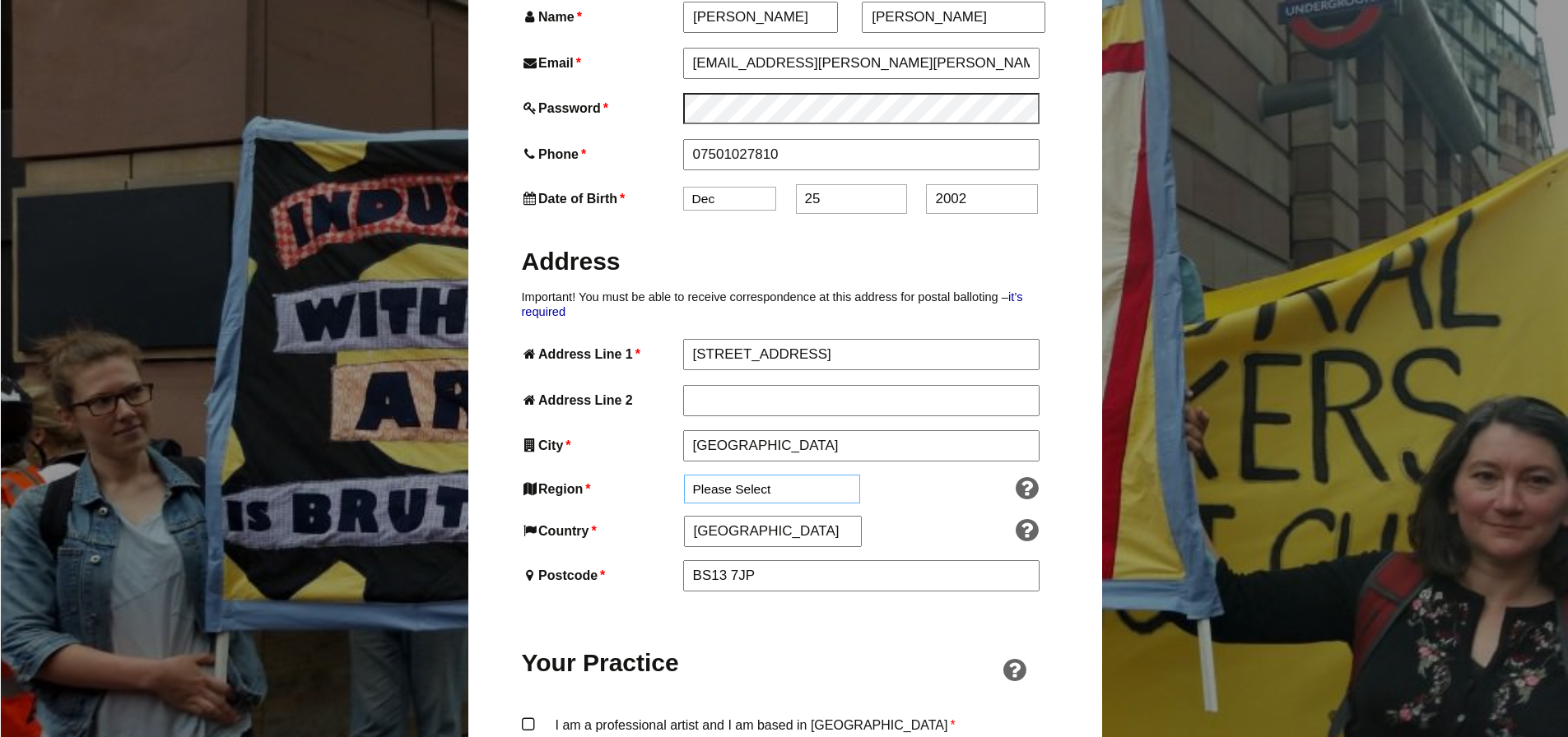
click at [766, 475] on select "Please Select South East England London North West England East of England West…" at bounding box center [772, 489] width 176 height 29
select select "South West"
click at [684, 475] on select "Please Select South East England London North West England East of England West…" at bounding box center [772, 489] width 176 height 29
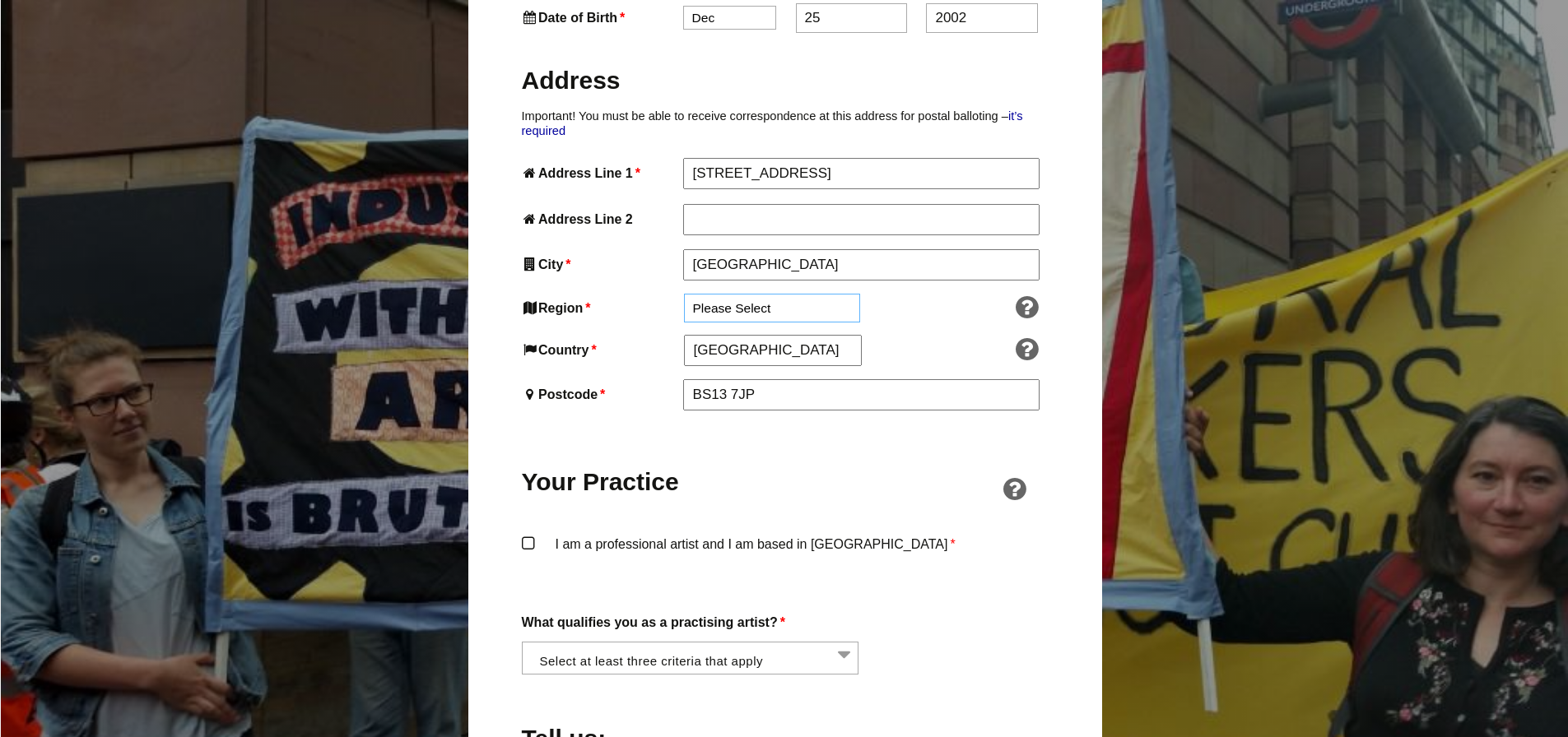
scroll to position [960, 0]
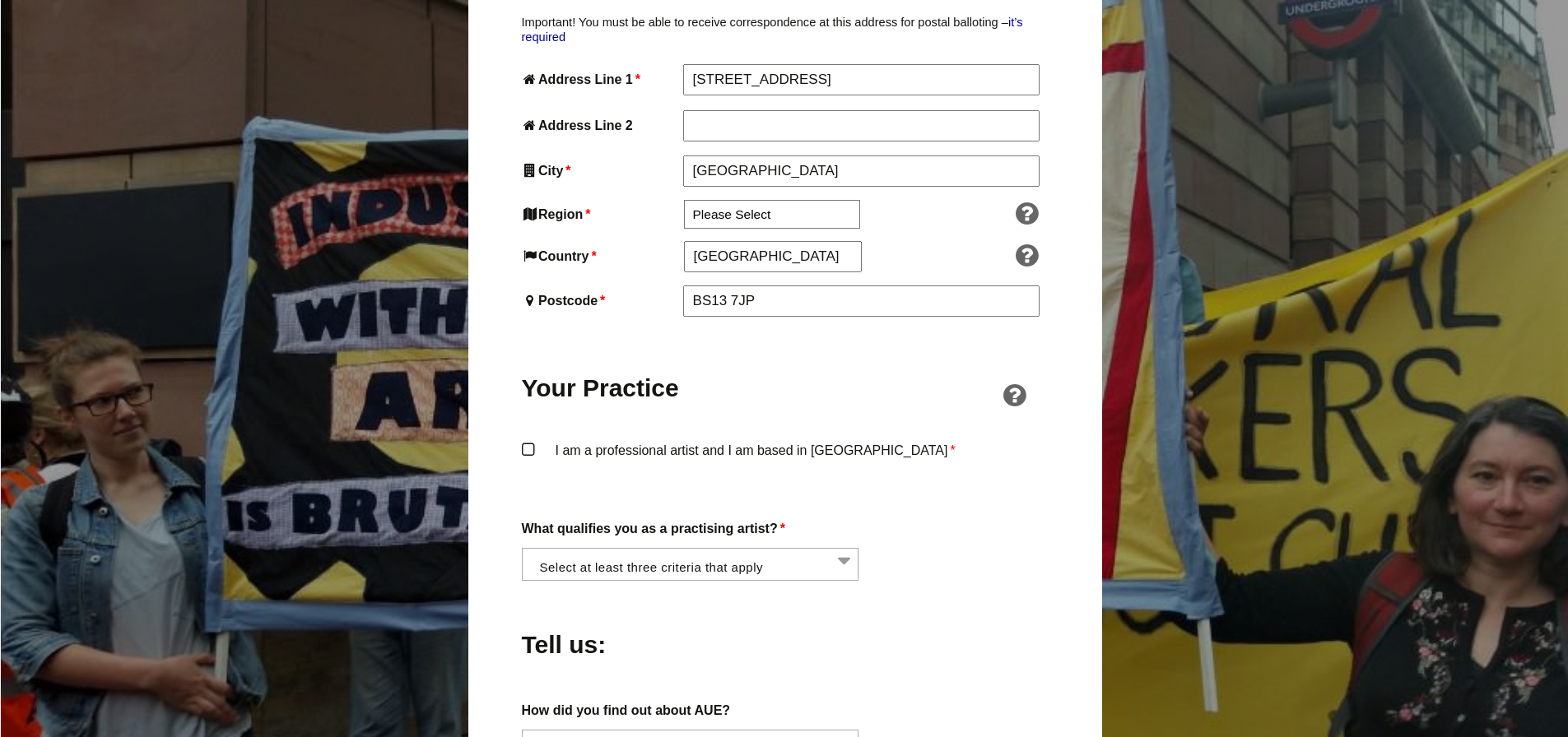
click at [526, 439] on label "I am a professional artist and I am based in England *" at bounding box center [785, 464] width 527 height 49
click at [0, 0] on input "I am a professional artist and I am based in England *" at bounding box center [0, 0] width 0 height 0
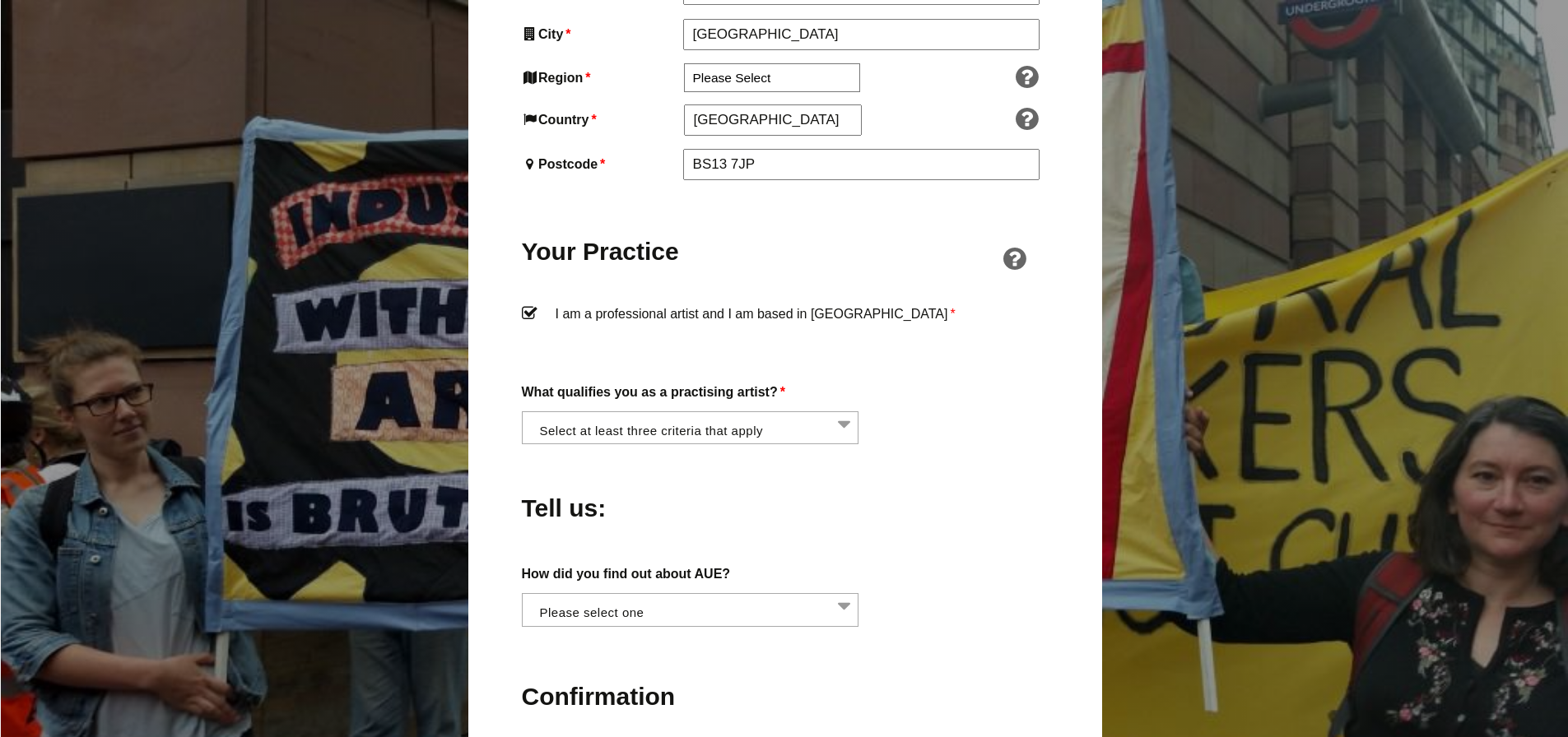
click at [806, 412] on li at bounding box center [695, 426] width 337 height 28
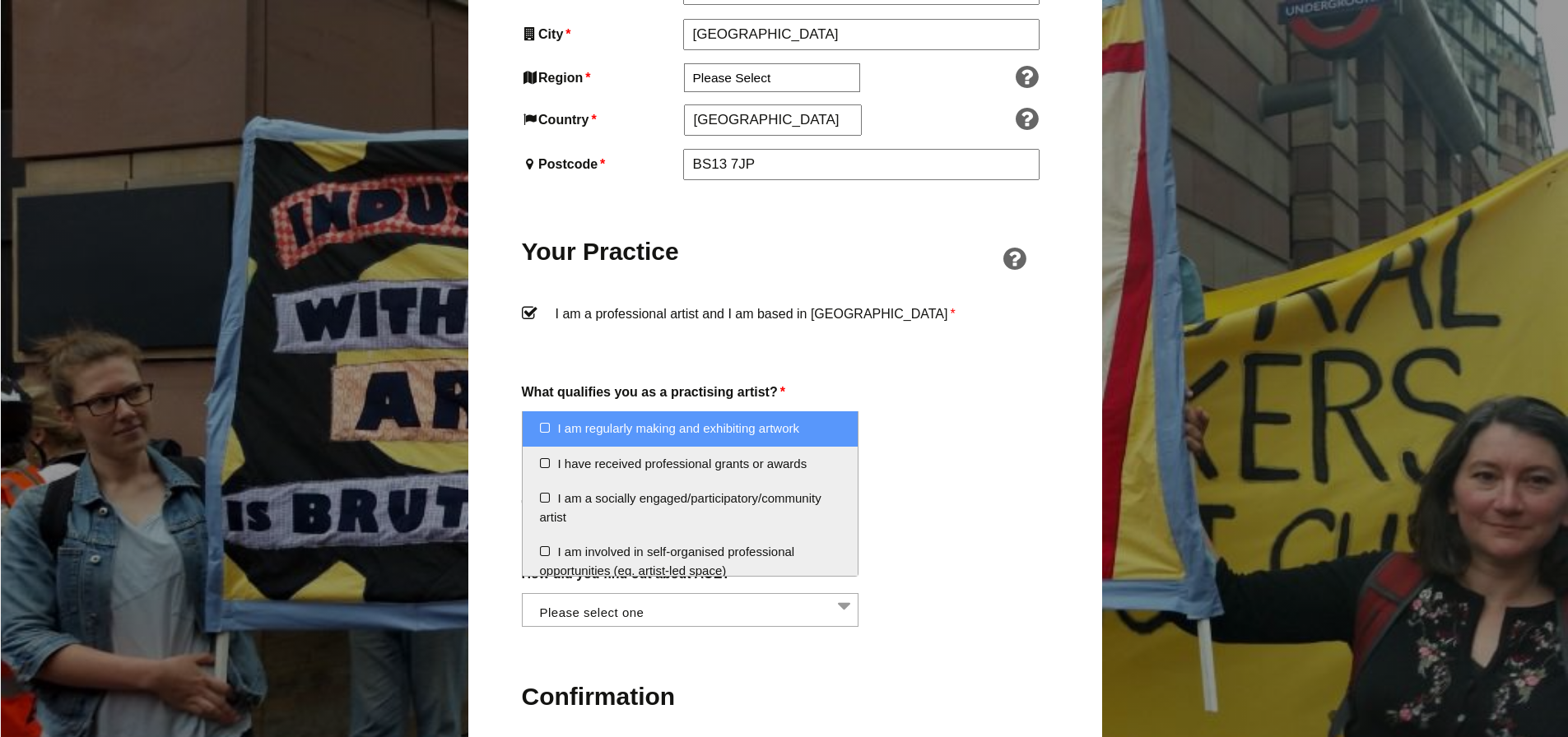
click at [541, 427] on li "I am regularly making and exhibiting artwork" at bounding box center [690, 429] width 336 height 35
select select "regularly_making_and_exhibiting_artwork"
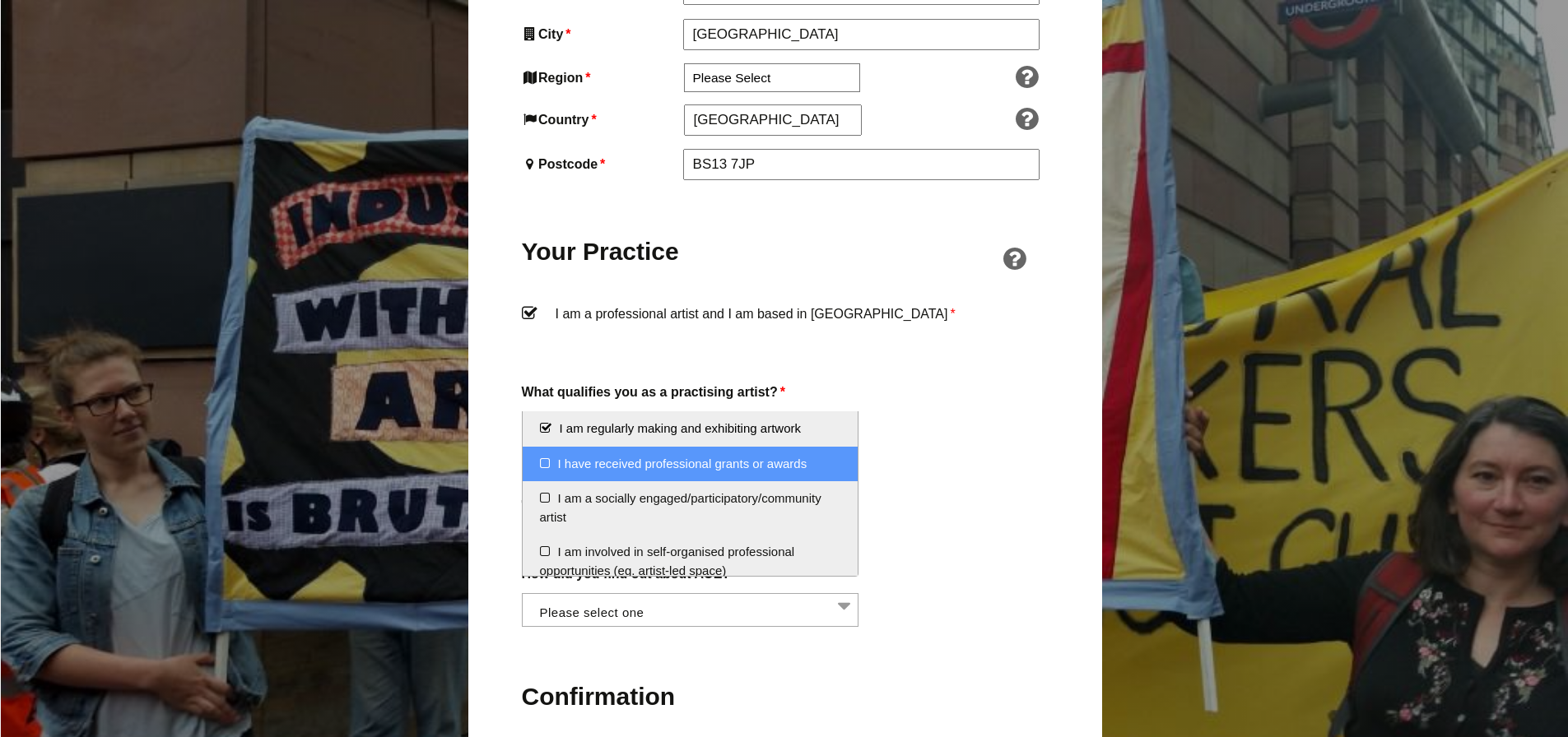
click at [545, 463] on li "I have received professional grants or awards" at bounding box center [690, 465] width 336 height 35
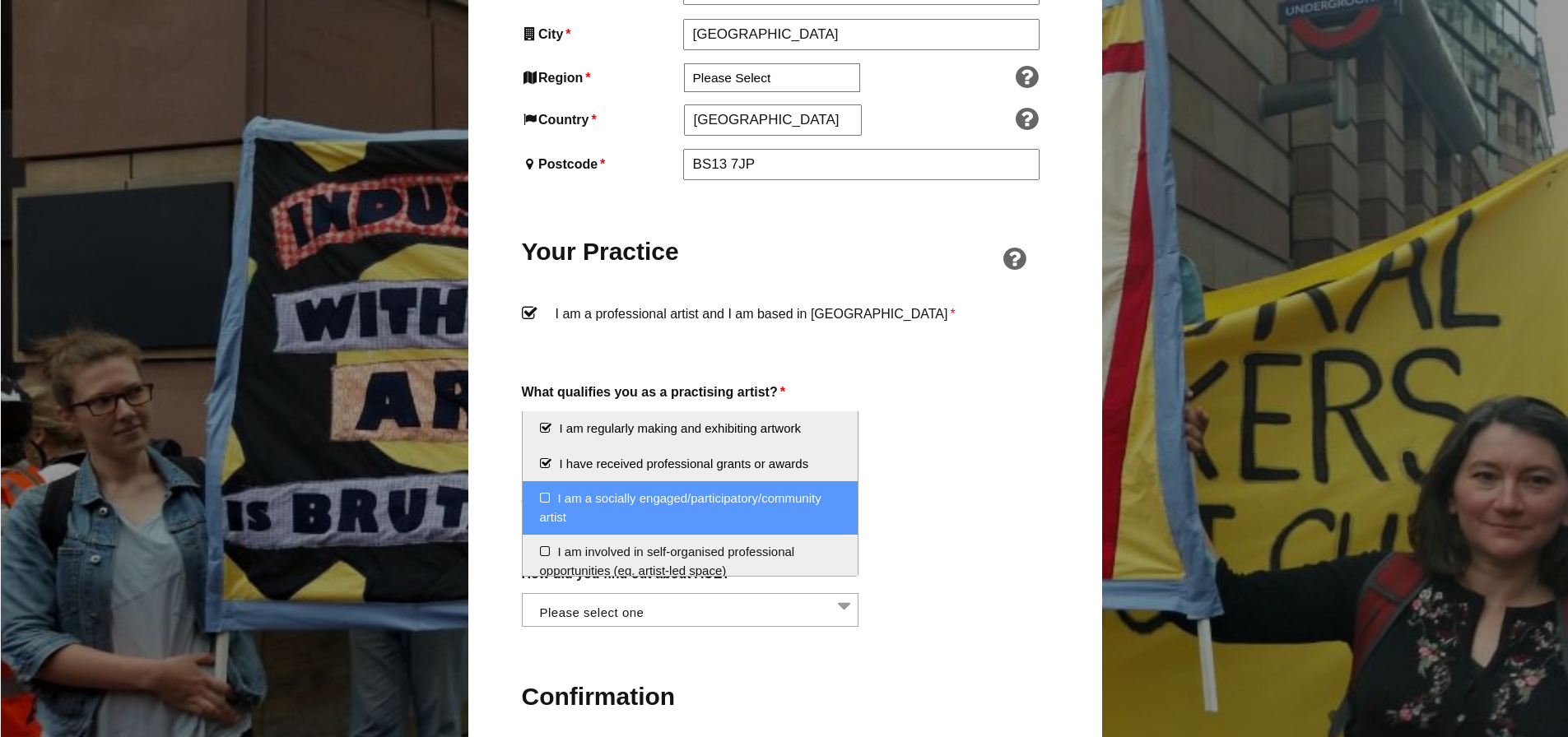
click at [543, 499] on li "I am a socially engaged/participatory/community artist" at bounding box center [690, 507] width 336 height 53
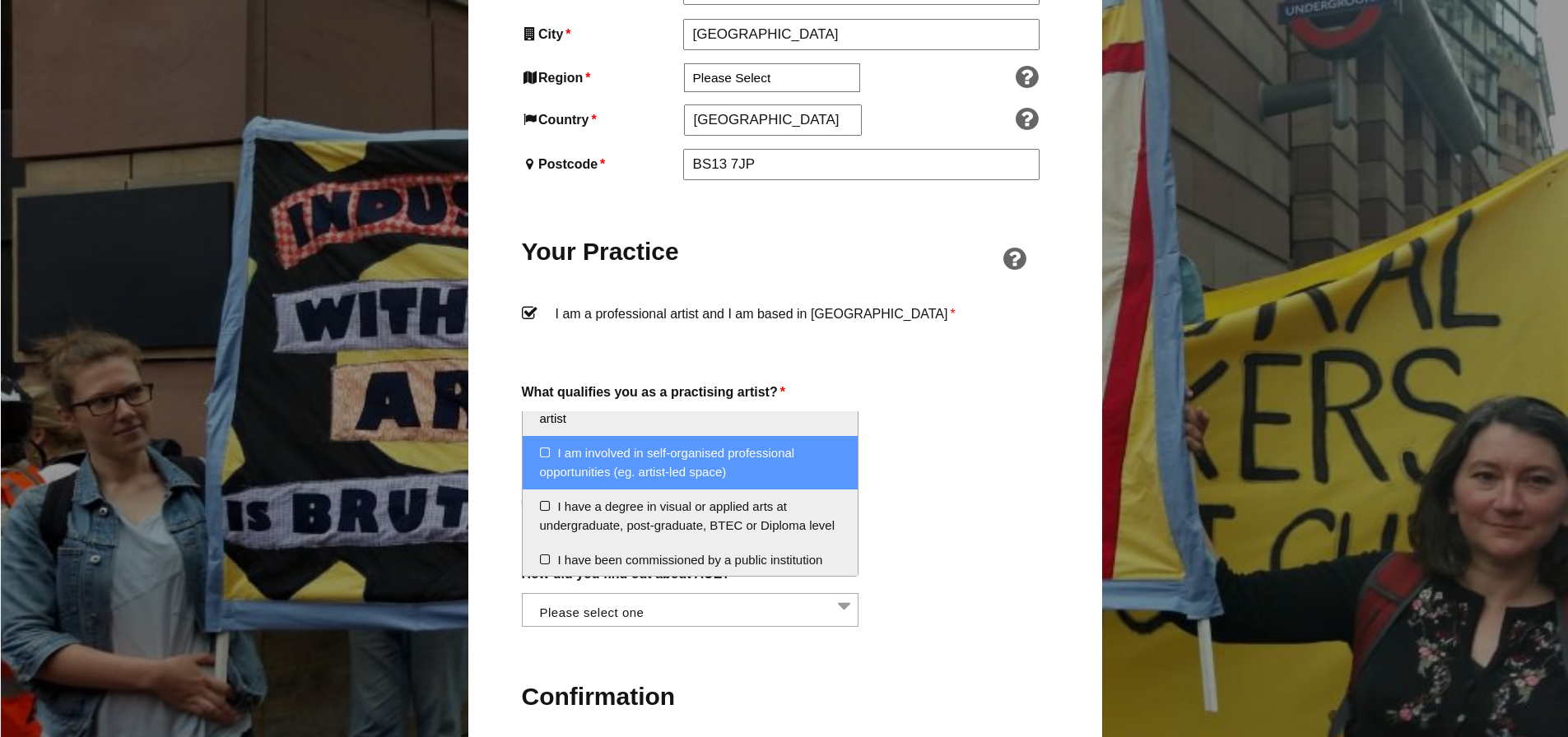
scroll to position [132, 0]
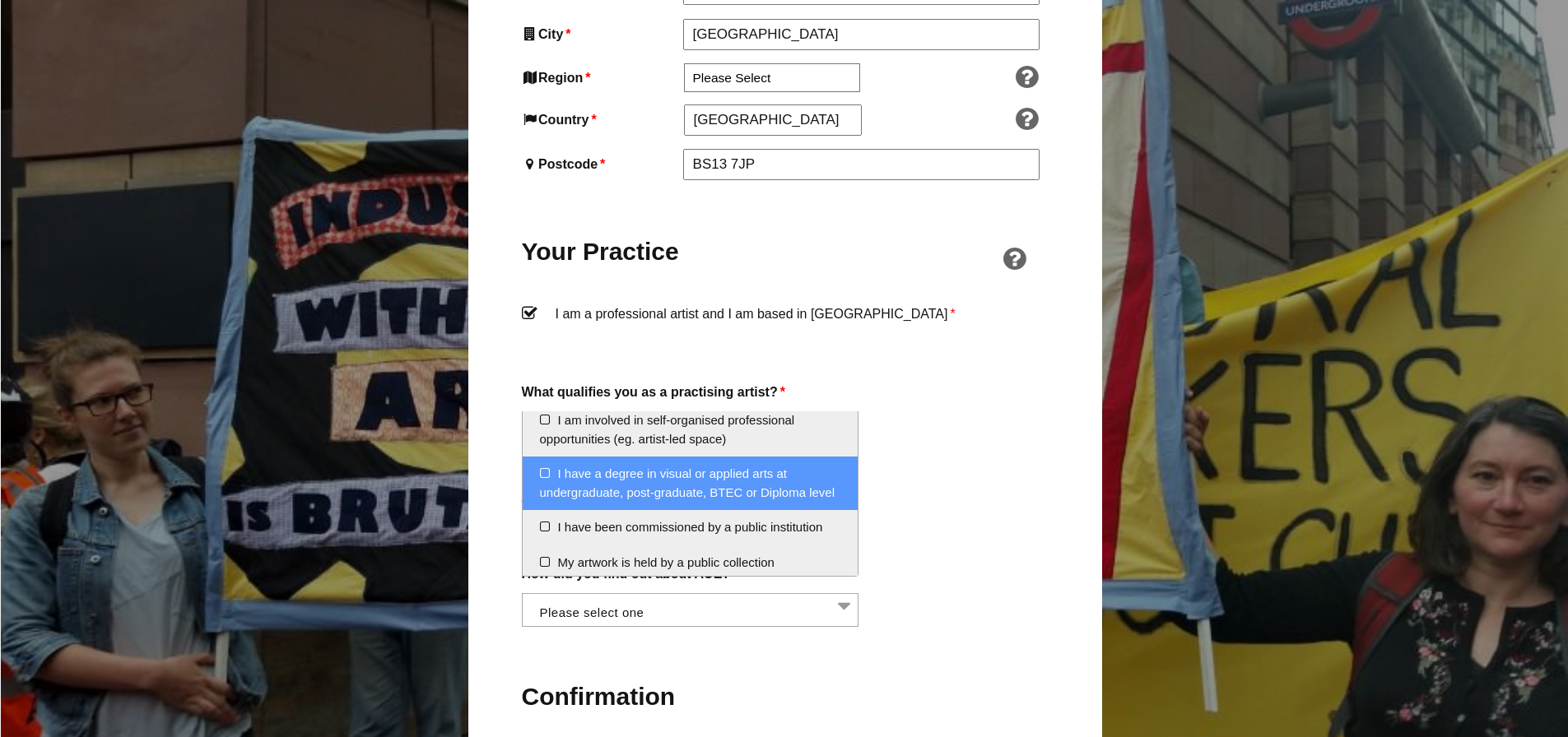
click at [545, 475] on li "I have a degree in visual or applied arts at undergraduate, post-graduate, BTEC…" at bounding box center [690, 483] width 336 height 53
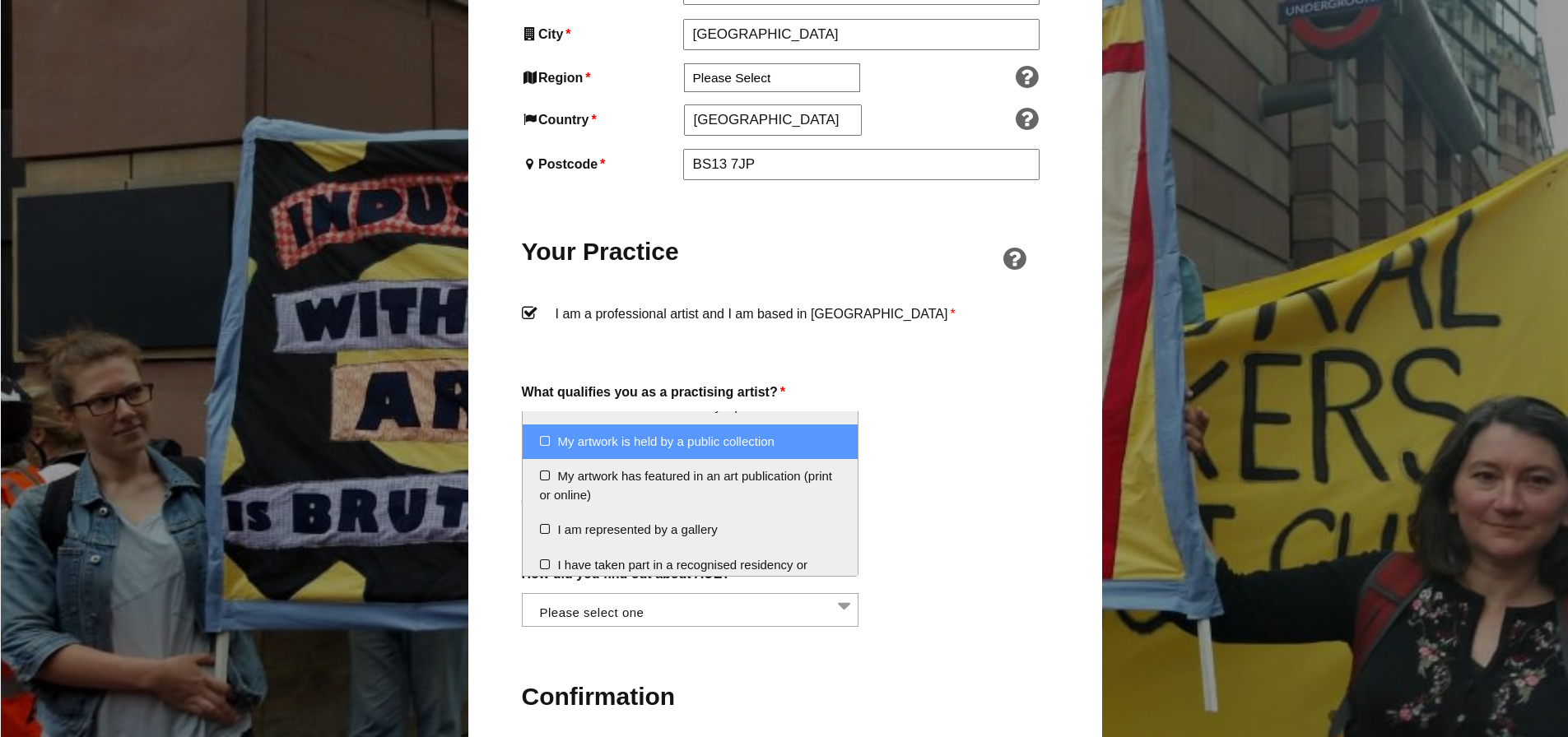
scroll to position [264, 0]
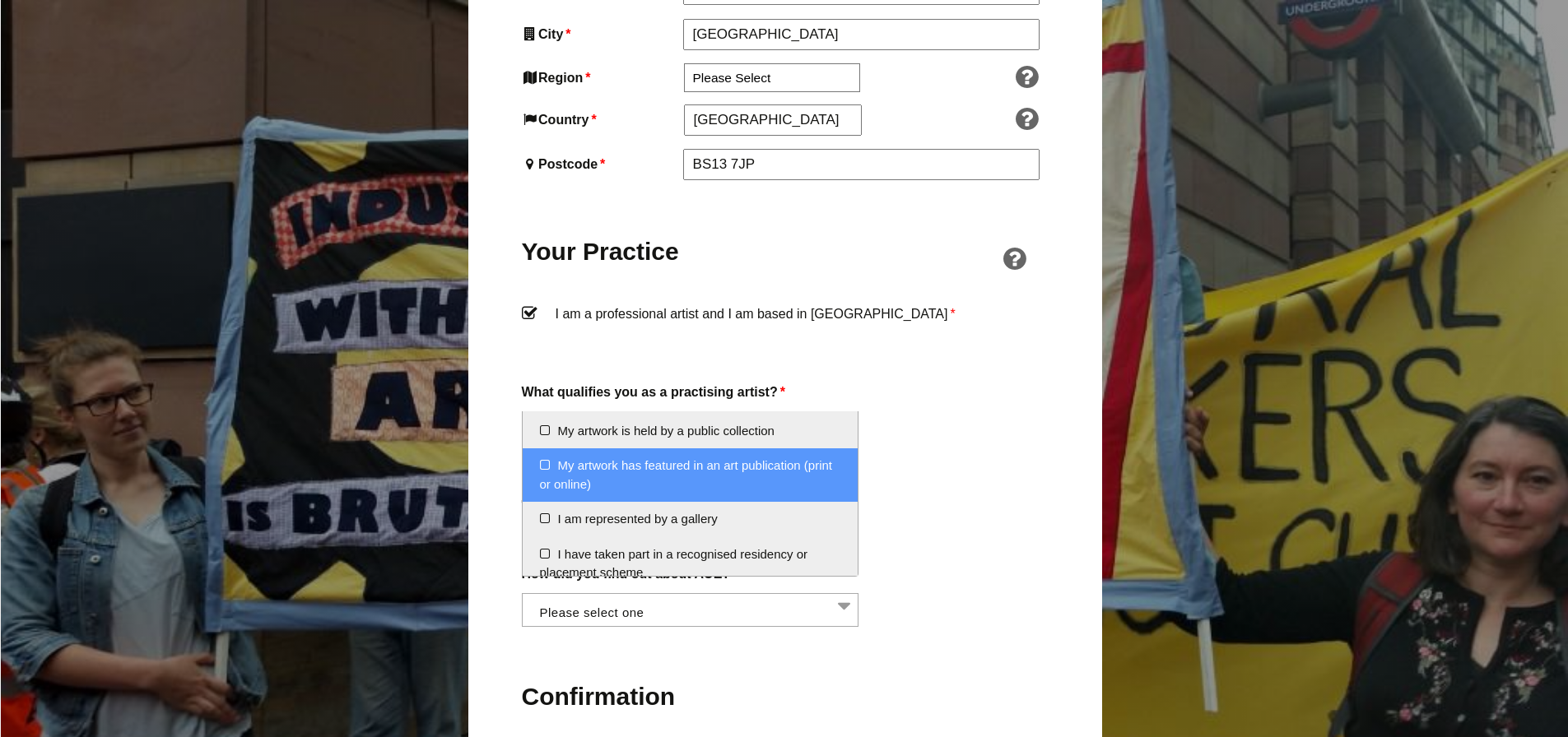
click at [543, 483] on li "My artwork has featured in an art publication (print or online)" at bounding box center [690, 475] width 336 height 53
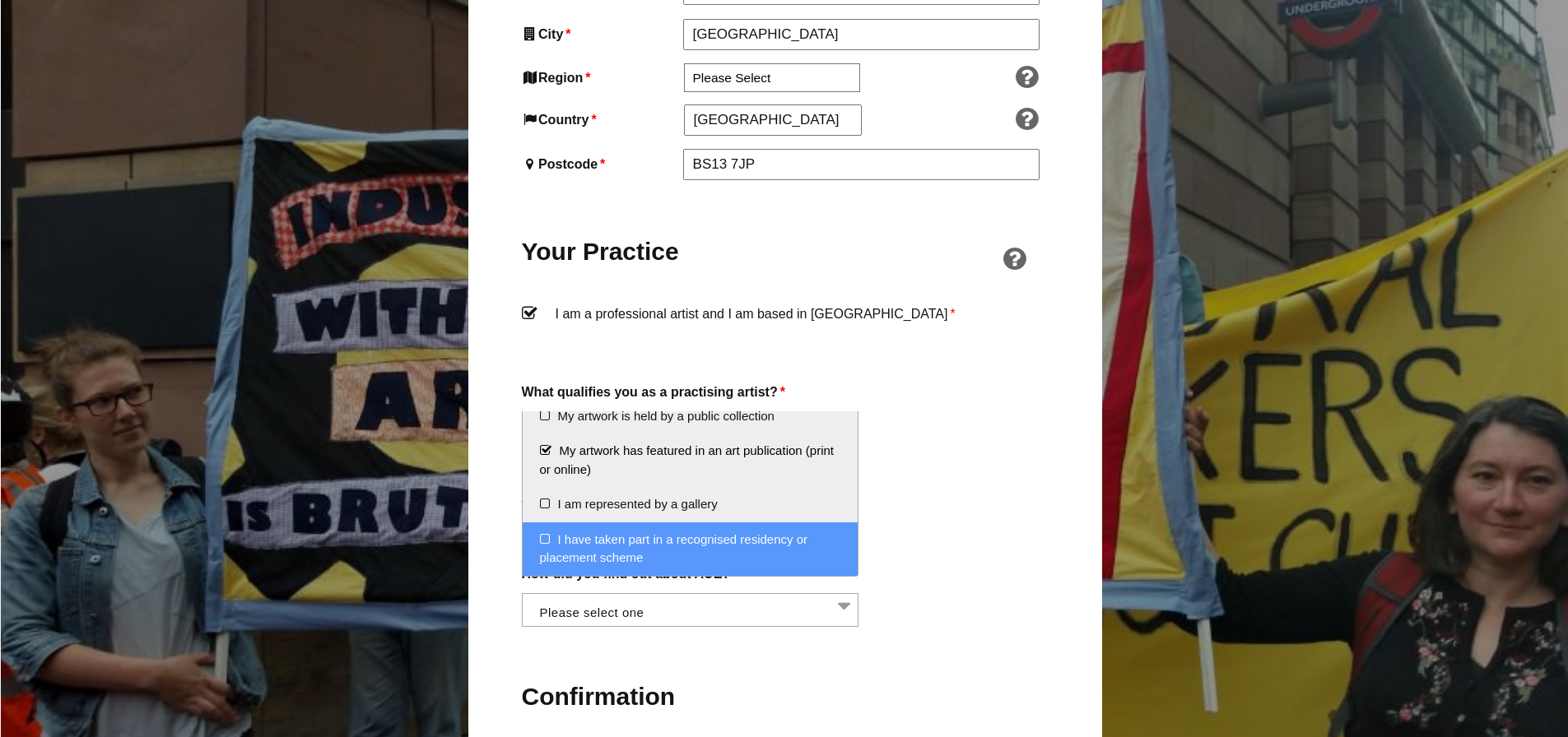
scroll to position [296, 0]
click at [924, 563] on label "How did you find out about AUE?" at bounding box center [785, 574] width 527 height 22
click at [523, 593] on select "Word of mouth Facebook Twitter Other social media National Press Specialist art…" at bounding box center [522, 603] width 1 height 19
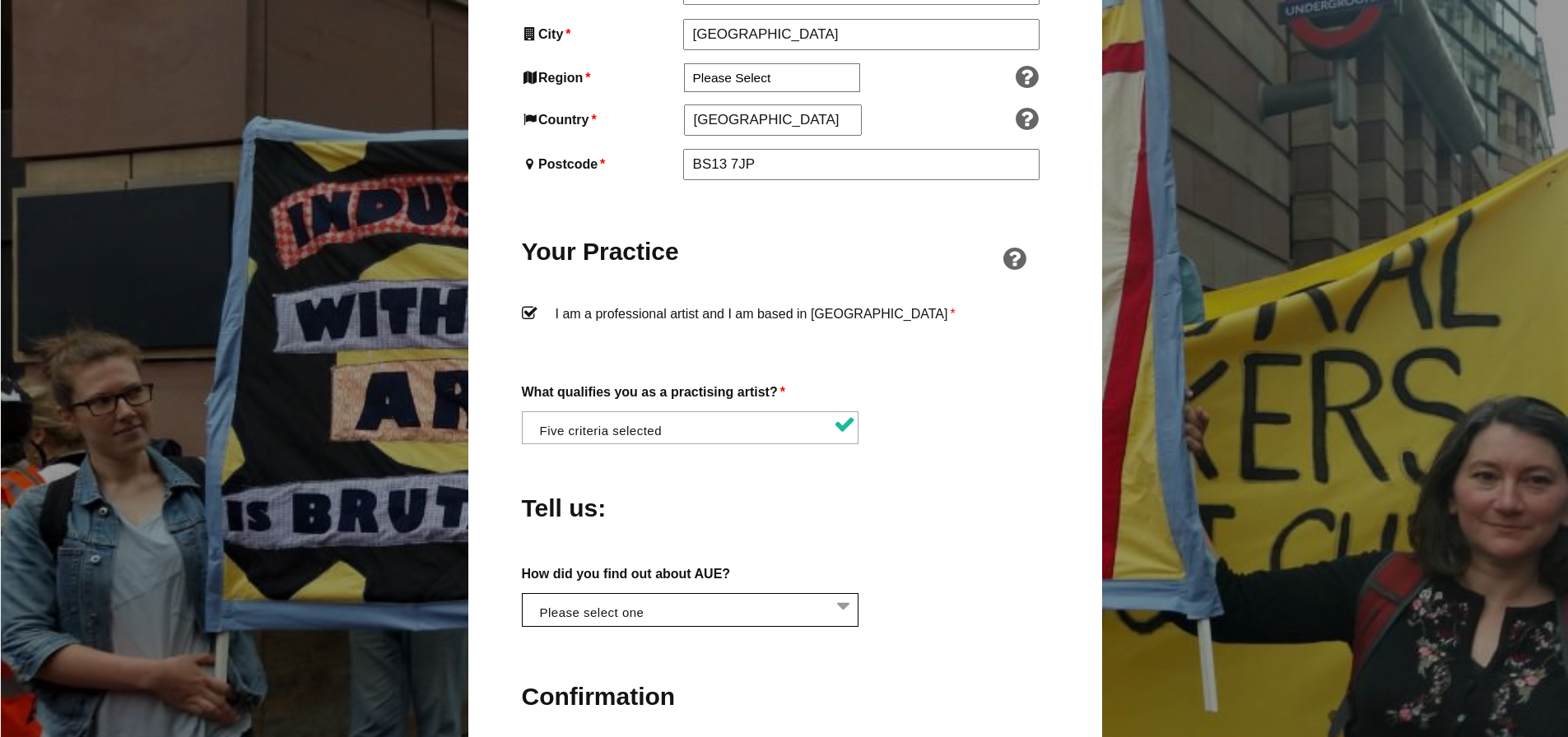
scroll to position [1234, 0]
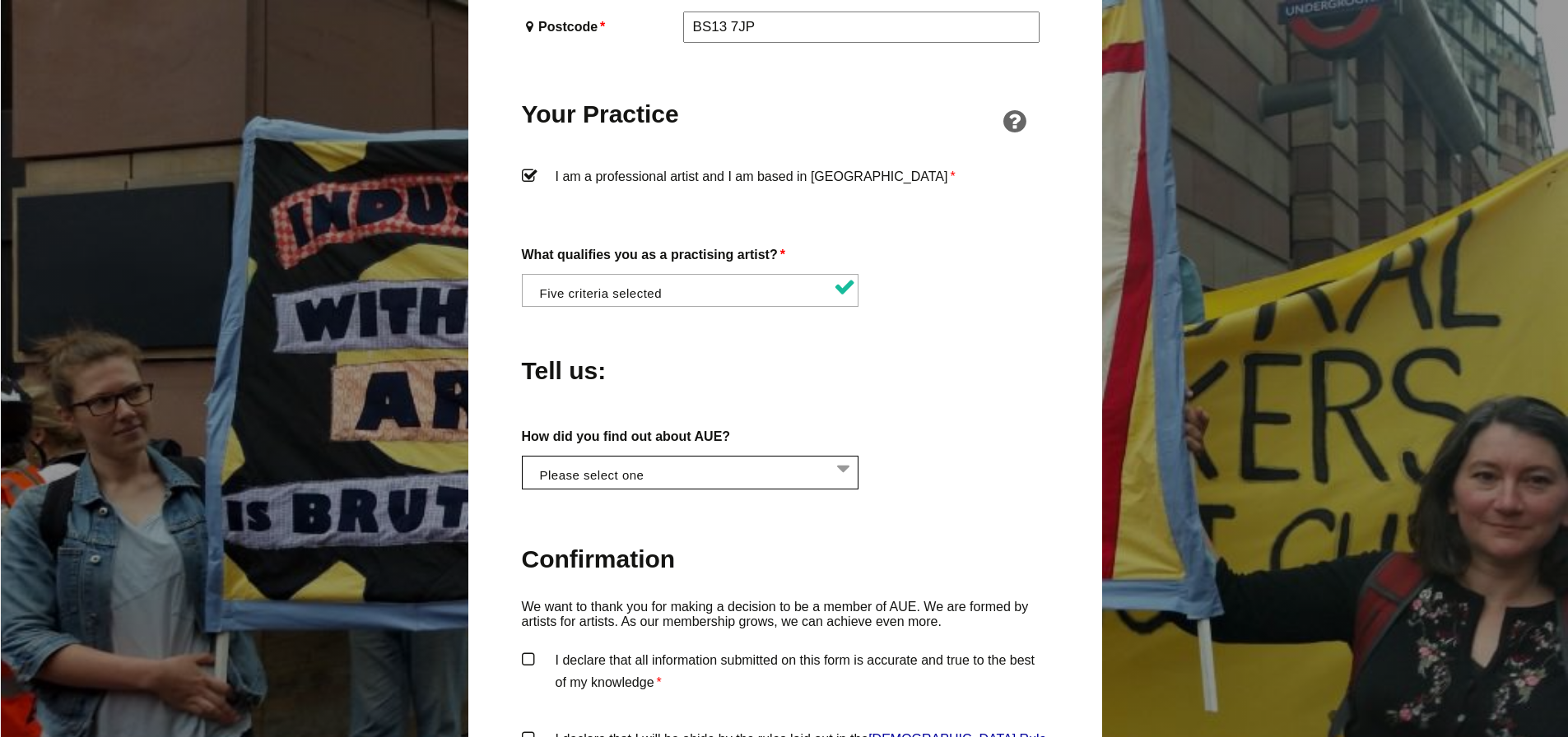
click at [841, 456] on li at bounding box center [694, 470] width 337 height 28
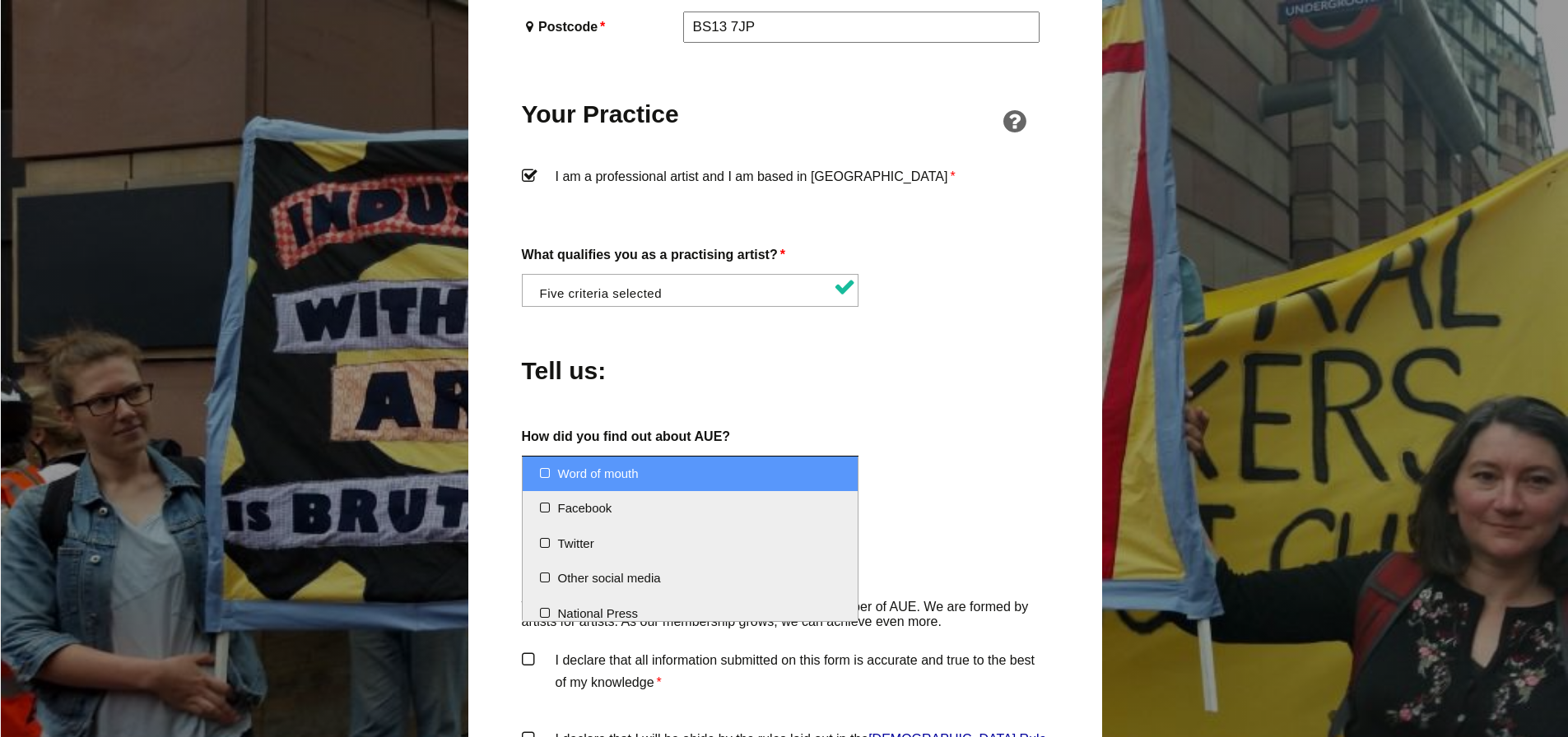
select select "Word of mouth"
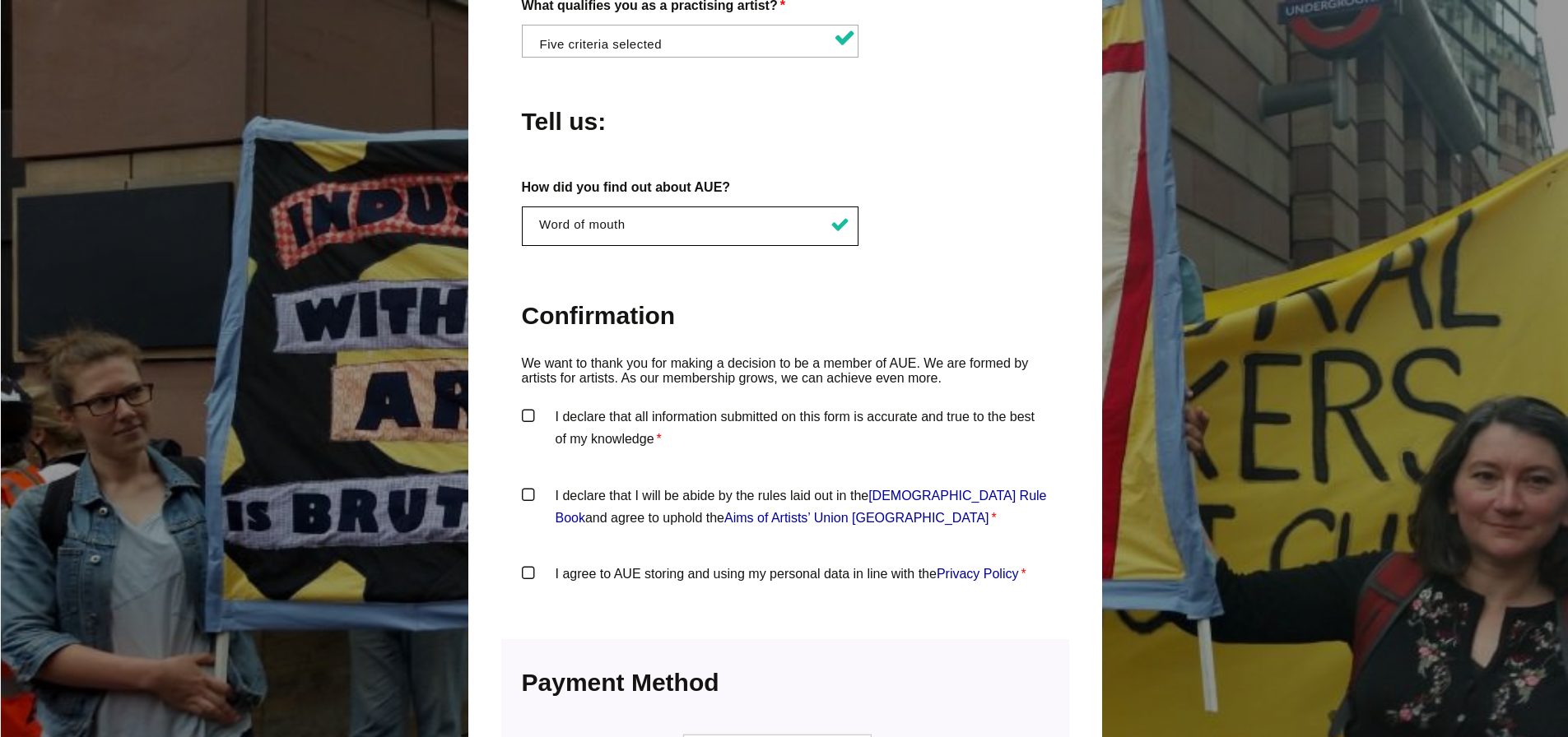
scroll to position [1646, 0]
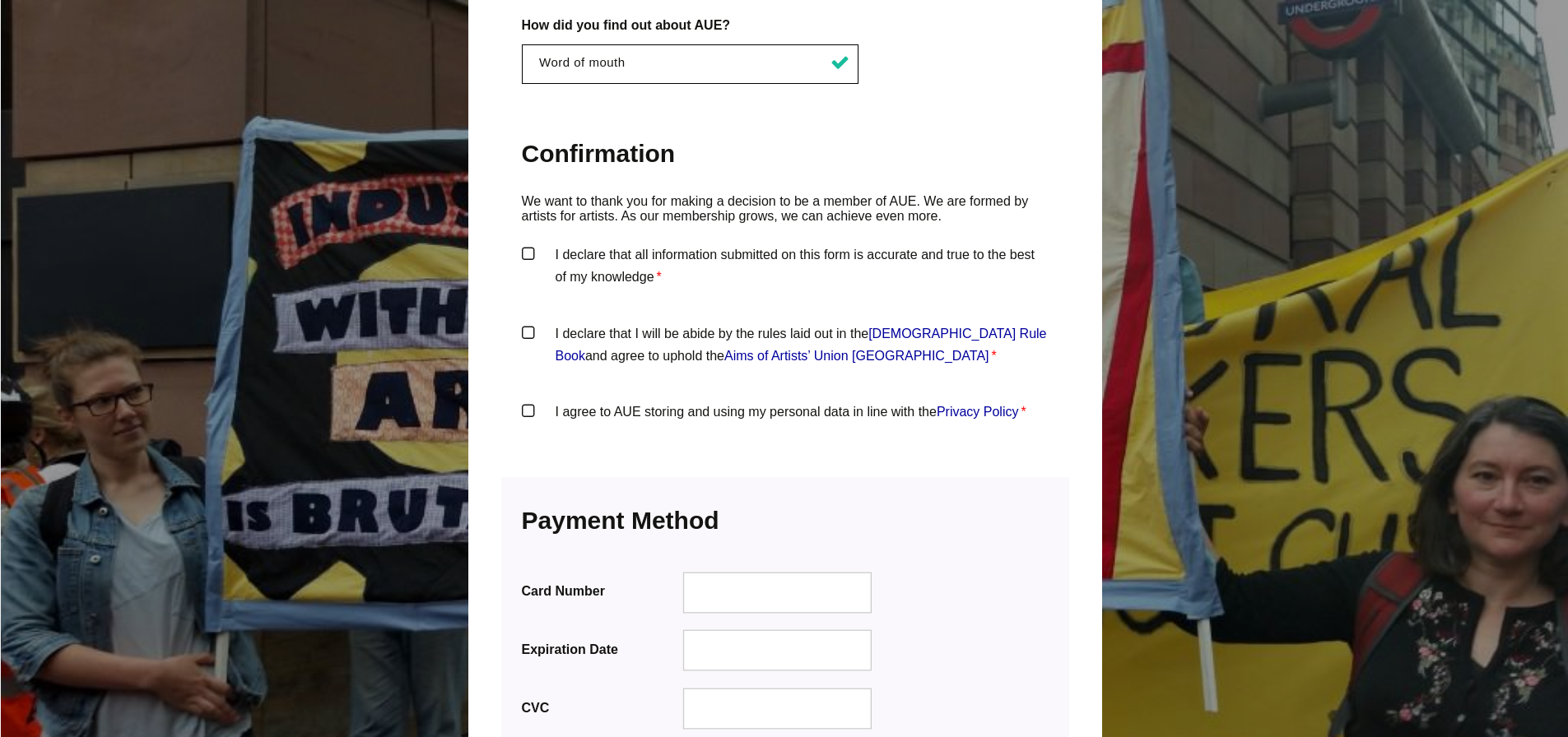
click at [531, 243] on label "I declare that all information submitted on this form is accurate and true to t…" at bounding box center [785, 268] width 527 height 49
click at [0, 0] on input "I declare that all information submitted on this form is accurate and true to t…" at bounding box center [0, 0] width 0 height 0
click at [529, 323] on label "I declare that I will be abide by the rules laid out in the Artists' Union Engl…" at bounding box center [785, 347] width 527 height 49
click at [0, 0] on input "I declare that I will be abide by the rules laid out in the Artists' Union Engl…" at bounding box center [0, 0] width 0 height 0
click at [530, 401] on label "I agree to AUE storing and using my personal data in line with the Privacy Poli…" at bounding box center [785, 425] width 527 height 49
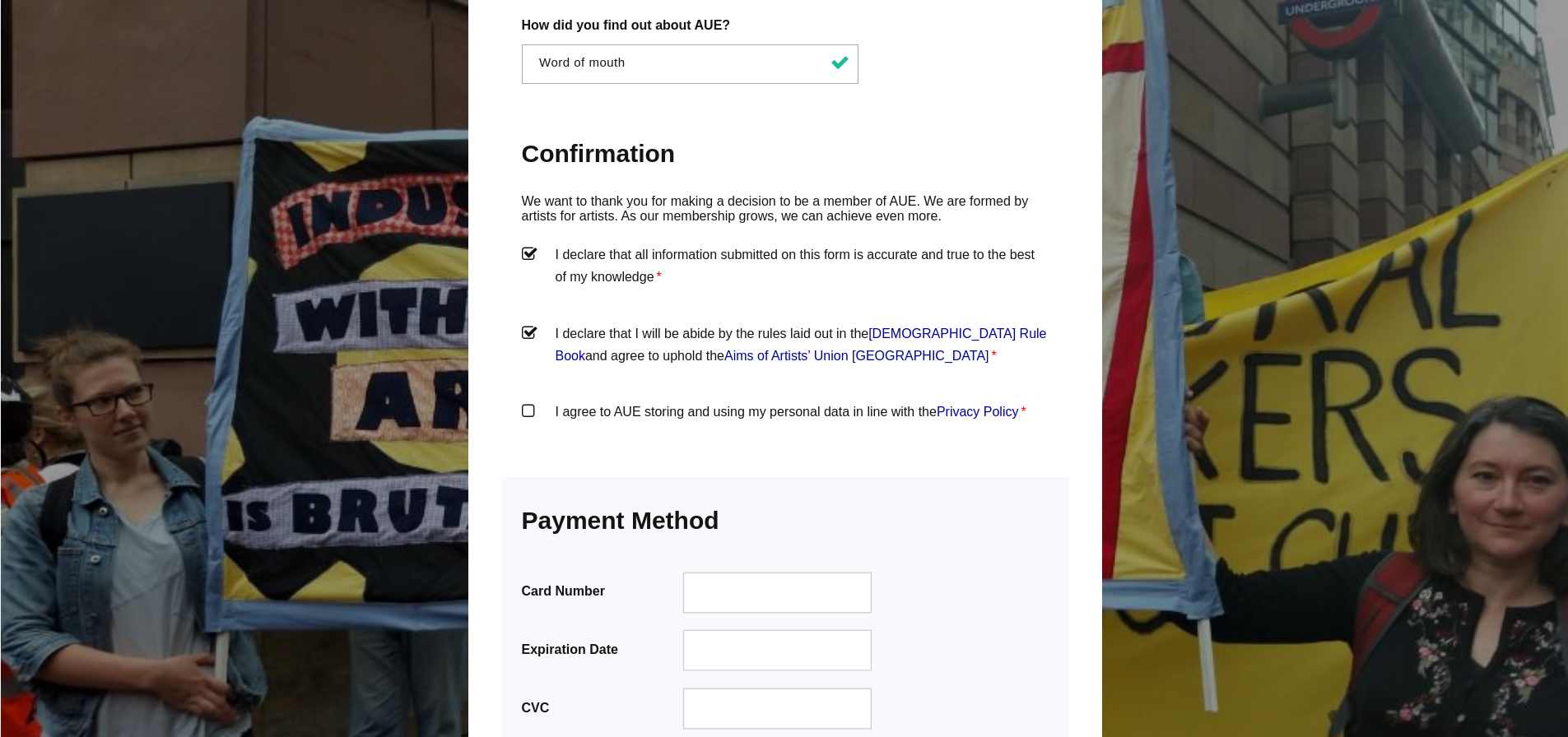
click at [0, 0] on input "I agree to AUE storing and using my personal data in line with the Privacy Poli…" at bounding box center [0, 0] width 0 height 0
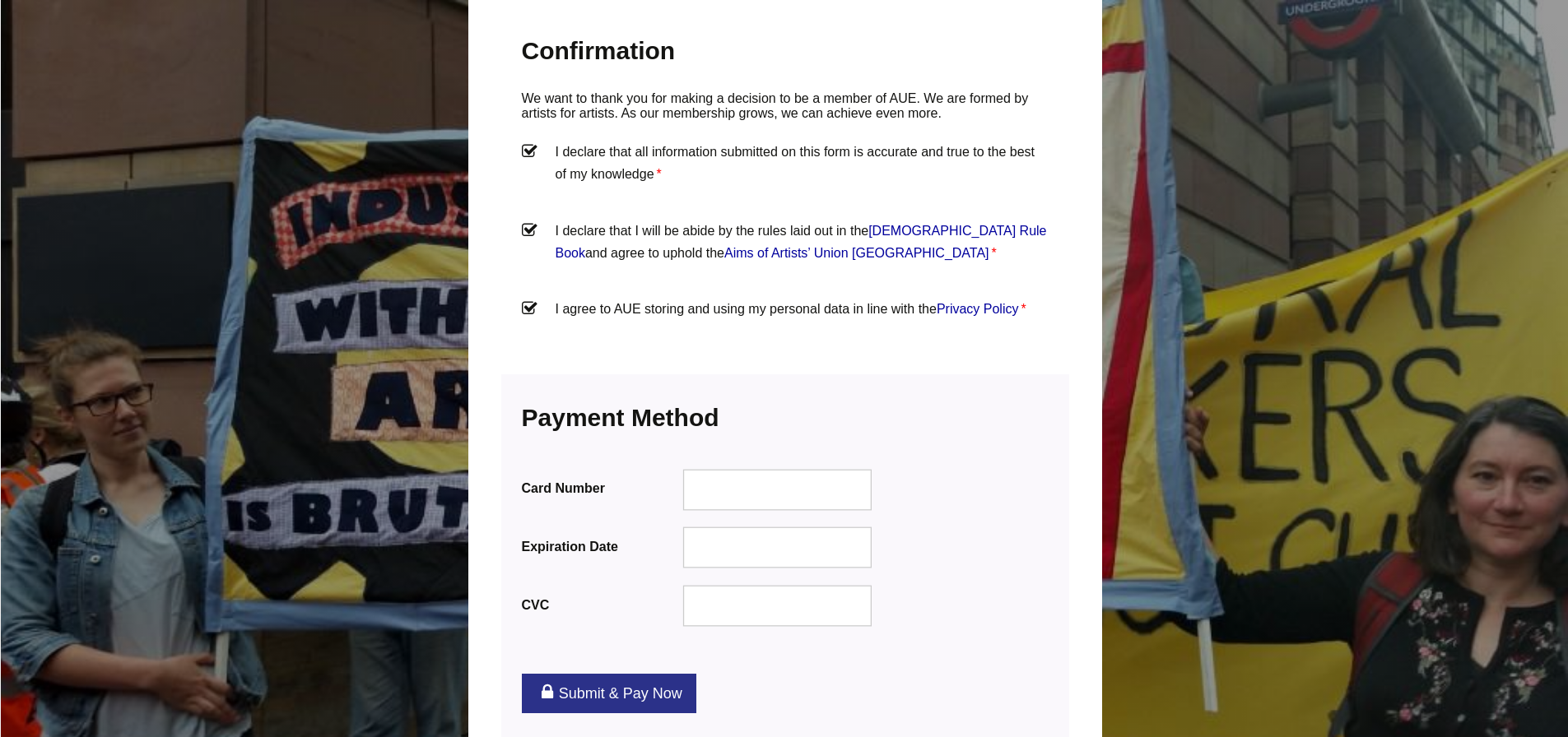
scroll to position [1783, 0]
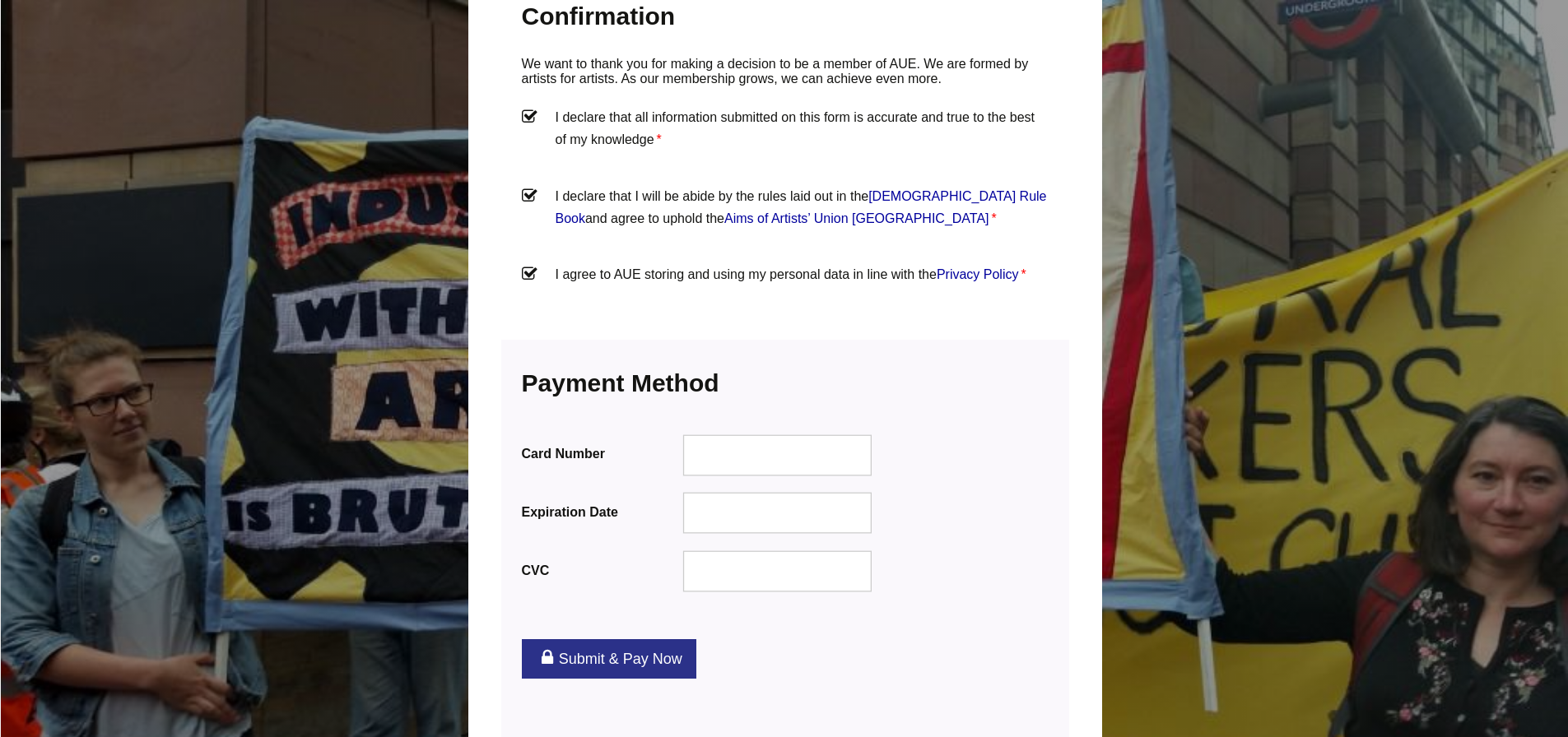
click at [923, 390] on div "Payment Information We accept all major credit cards Card Number Expiration Dat…" at bounding box center [786, 487] width 568 height 294
click at [773, 584] on div "Payment Information We accept all major credit cards Card Number Expiration Dat…" at bounding box center [786, 487] width 568 height 294
click at [666, 639] on link "Submit & Pay Now" at bounding box center [609, 658] width 174 height 40
